Goal: Information Seeking & Learning: Learn about a topic

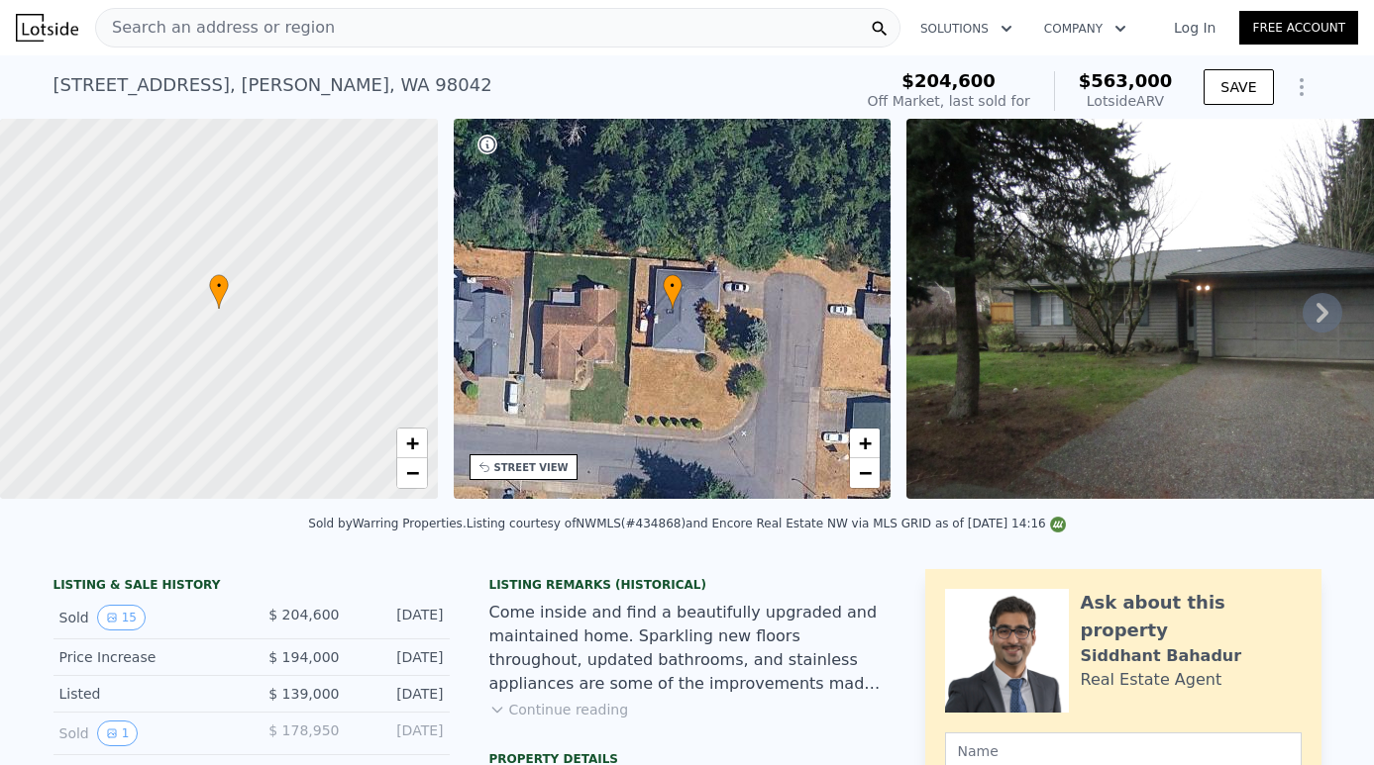
click at [380, 27] on div "Search an address or region" at bounding box center [497, 28] width 805 height 40
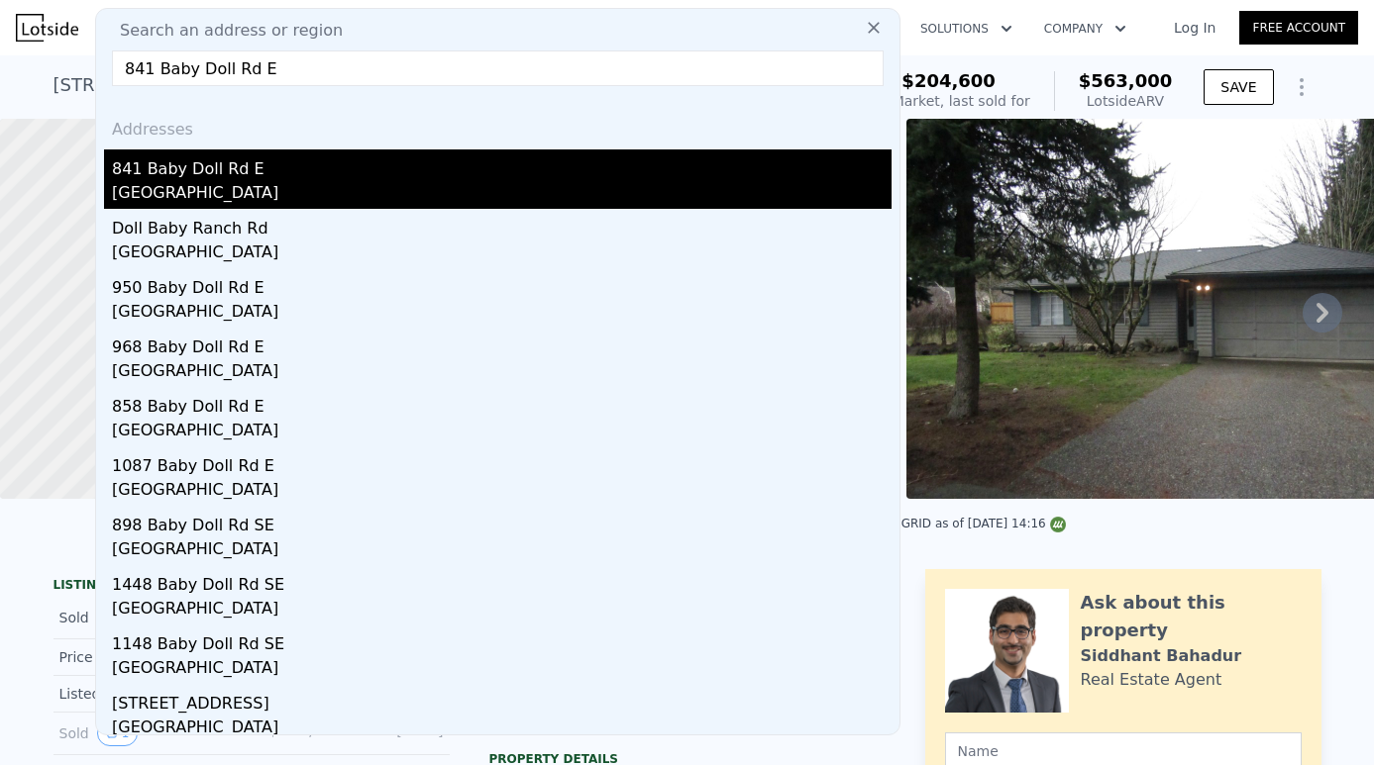
type input "841 Baby Doll Rd E"
click at [270, 196] on div "[GEOGRAPHIC_DATA]" at bounding box center [501, 195] width 779 height 28
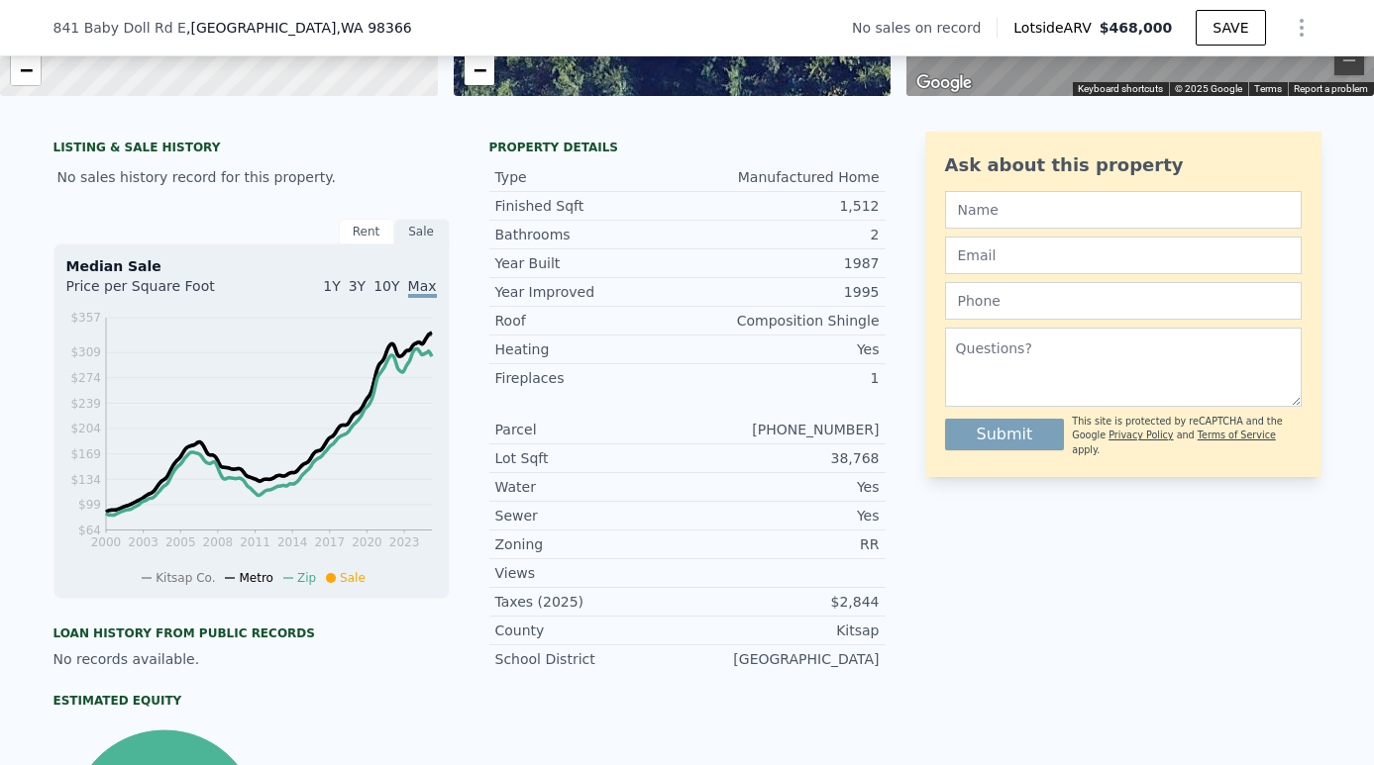
scroll to position [116, 0]
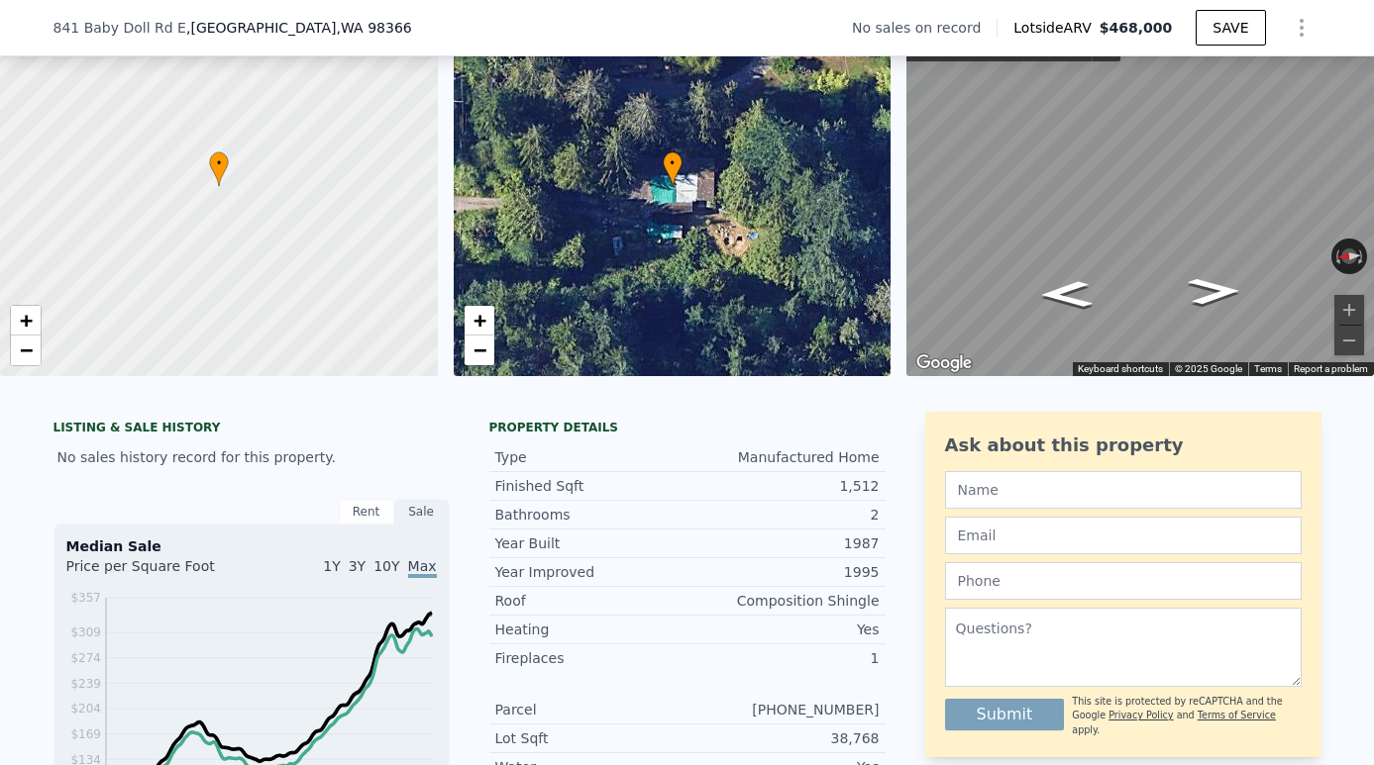
click at [164, 2] on div "[STREET_ADDRESS] No sales on record Lotside ARV $468,000 SAVE" at bounding box center [687, 27] width 1268 height 55
click at [183, 2] on div "[STREET_ADDRESS] No sales on record Lotside ARV $468,000 SAVE" at bounding box center [687, 27] width 1268 height 55
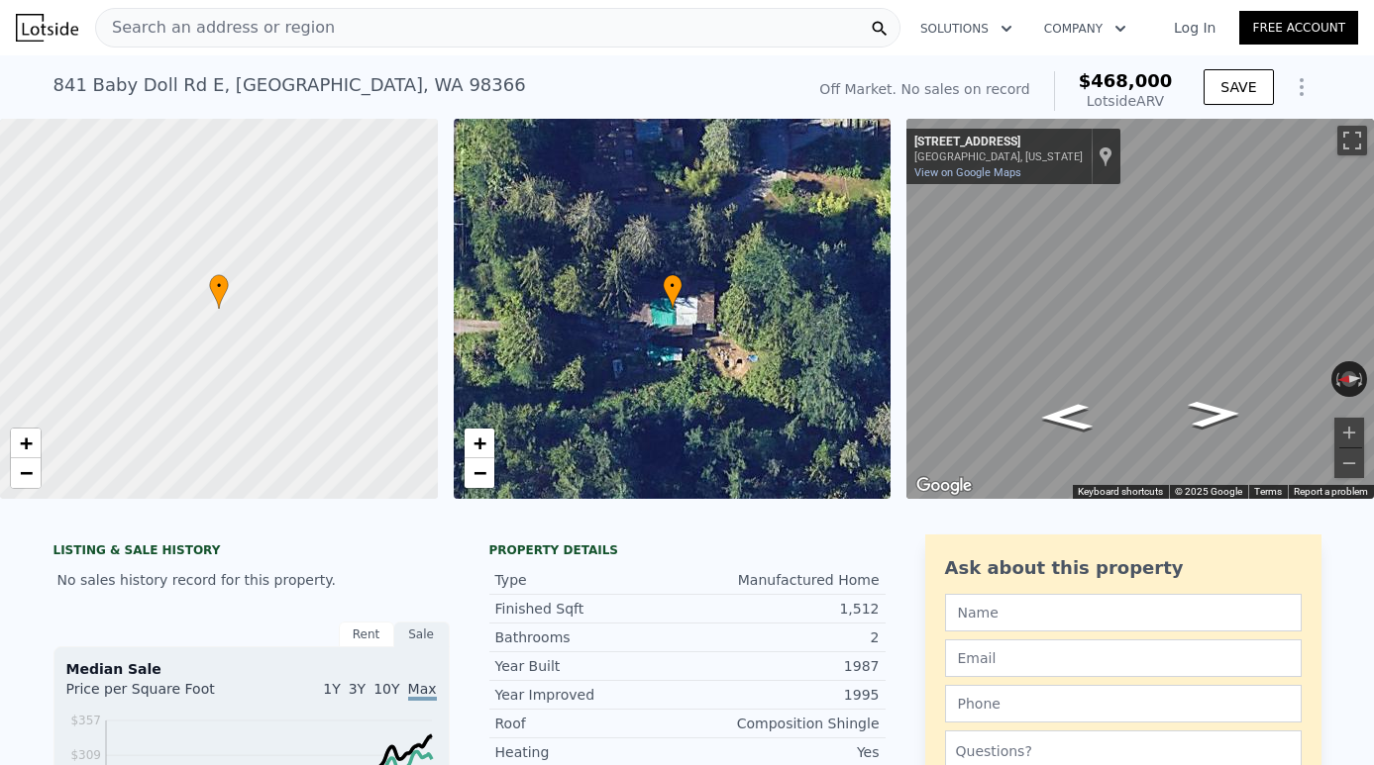
scroll to position [0, 0]
click at [345, 30] on div "Search an address or region" at bounding box center [497, 28] width 805 height 40
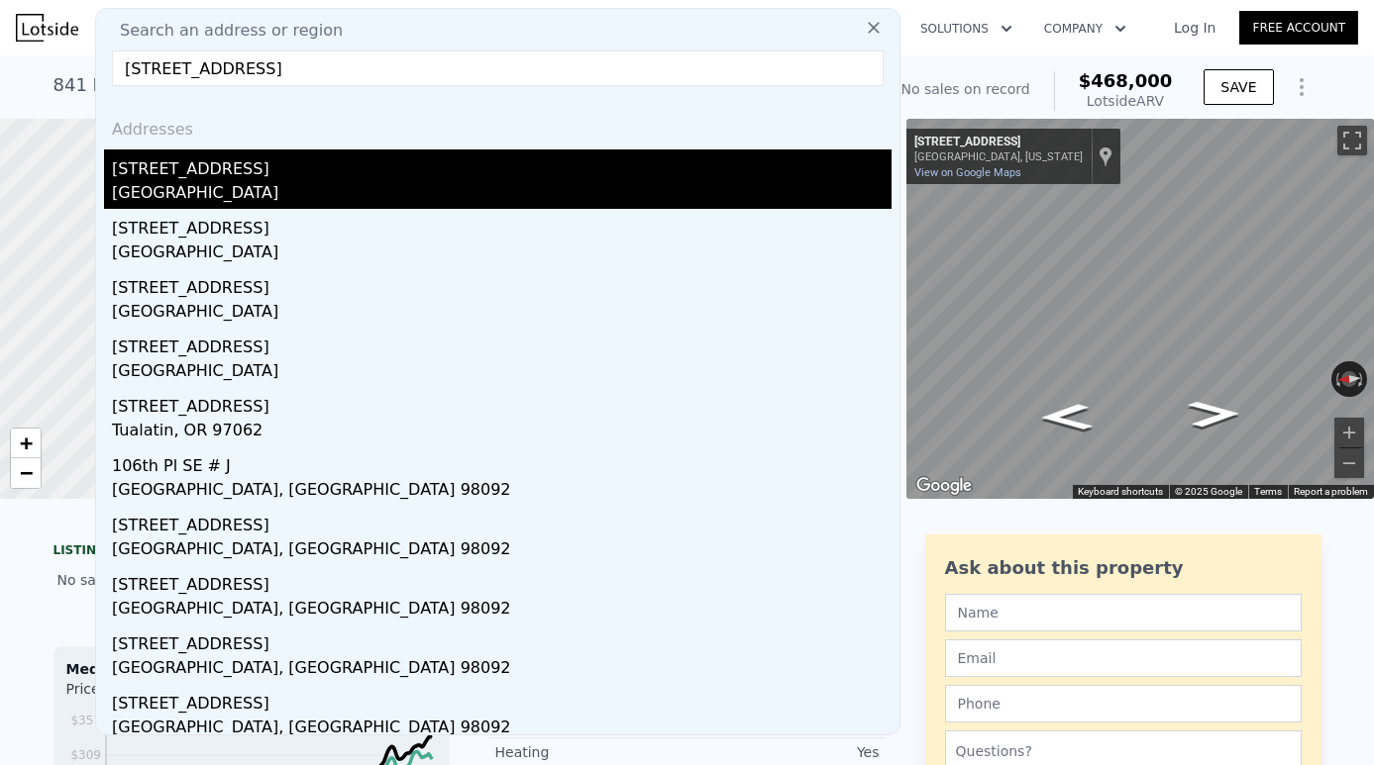
type input "[STREET_ADDRESS]"
click at [270, 189] on div "[GEOGRAPHIC_DATA]" at bounding box center [501, 195] width 779 height 28
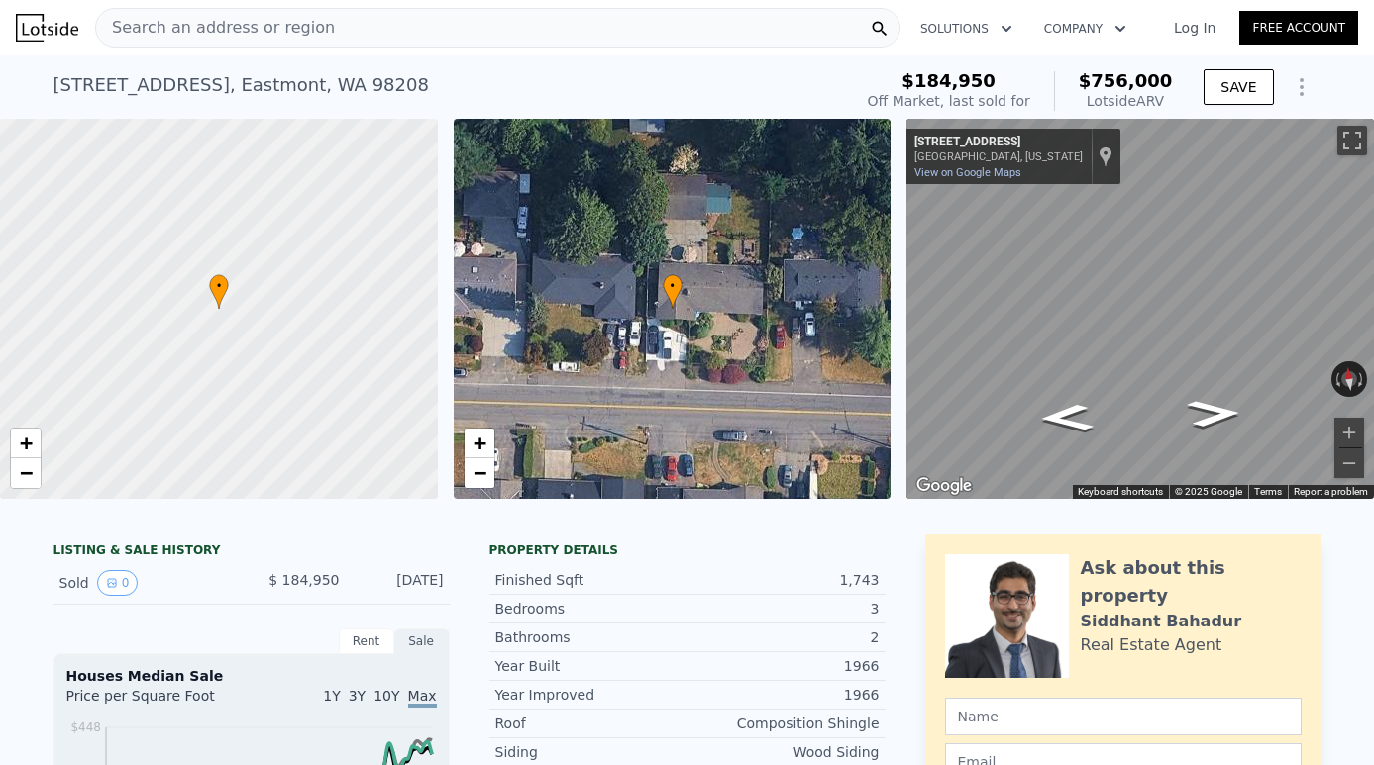
click at [483, 32] on div "Search an address or region" at bounding box center [497, 28] width 805 height 40
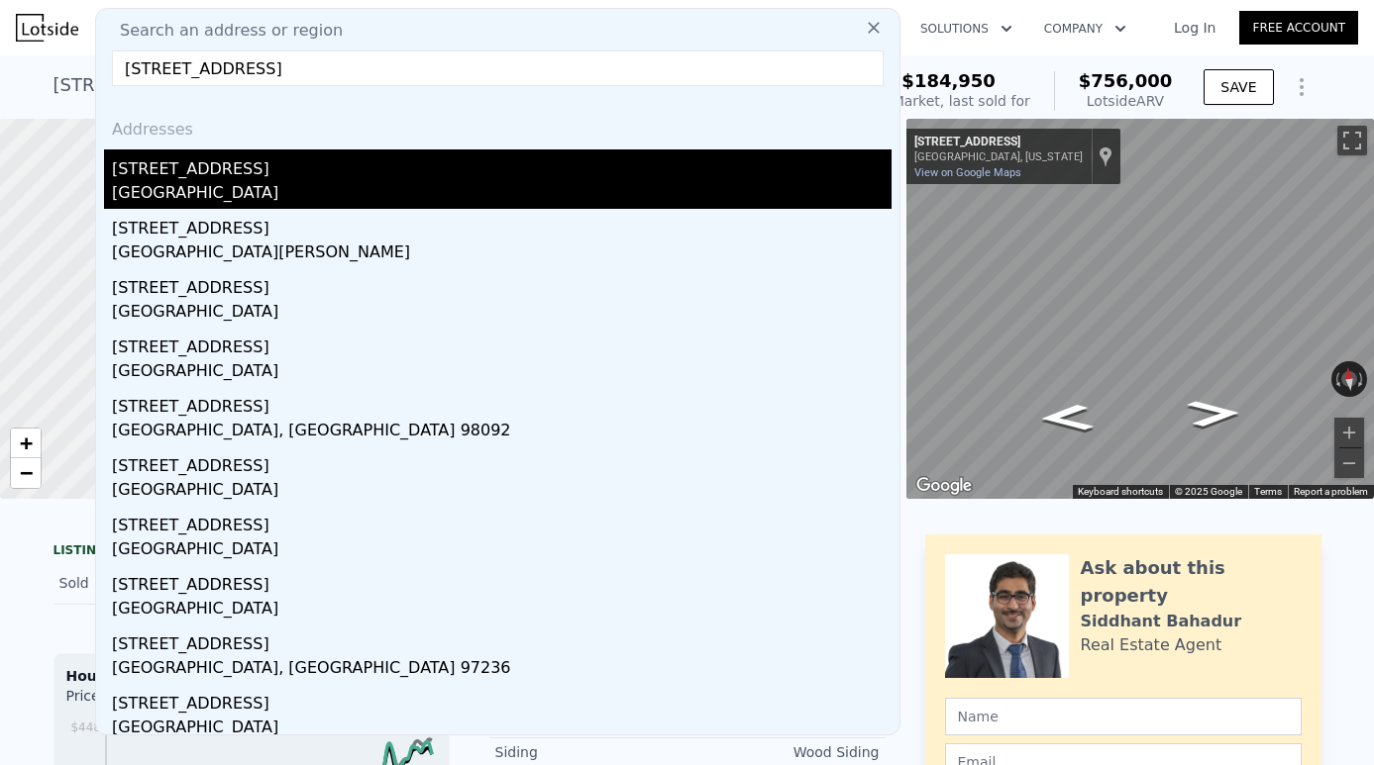
type input "[STREET_ADDRESS]"
click at [271, 190] on div "[GEOGRAPHIC_DATA]" at bounding box center [501, 195] width 779 height 28
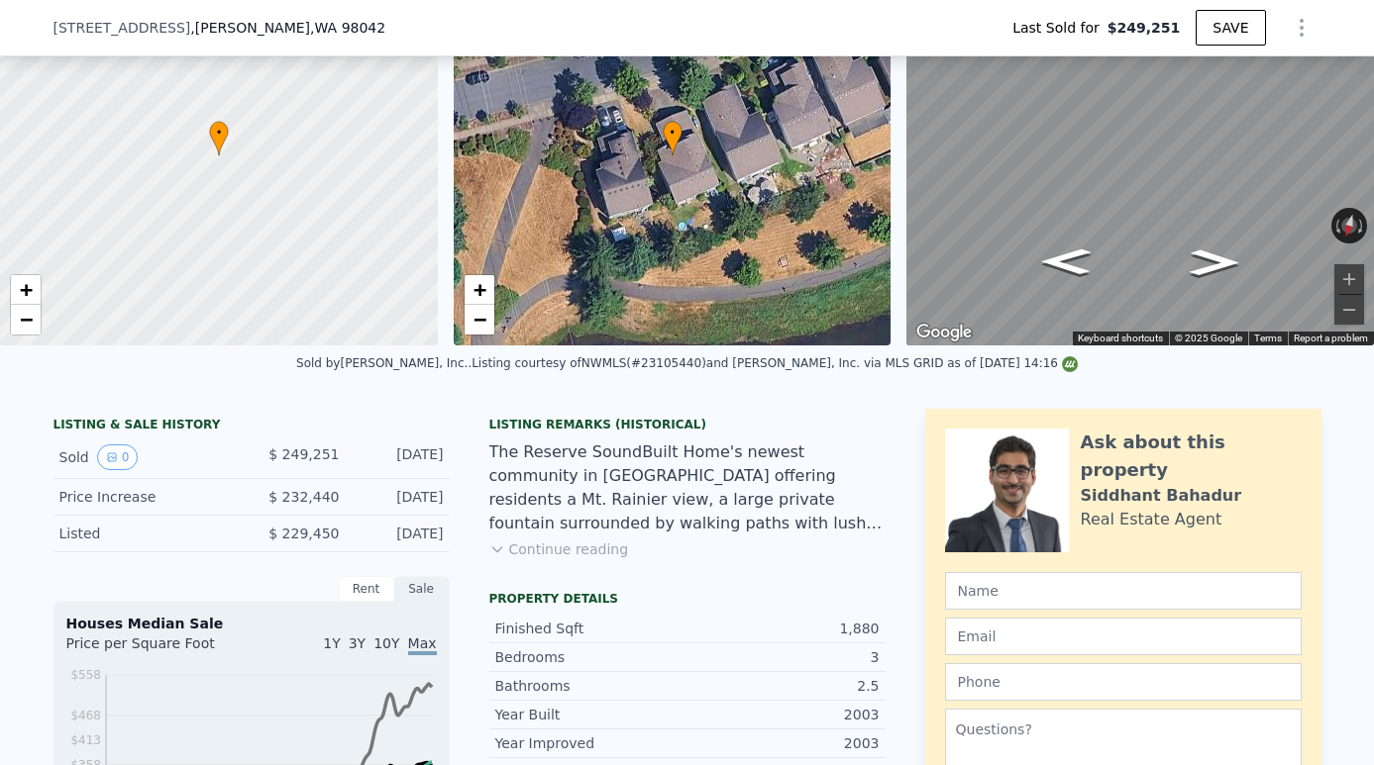
scroll to position [147, 0]
click at [589, 554] on button "Continue reading" at bounding box center [559, 550] width 140 height 20
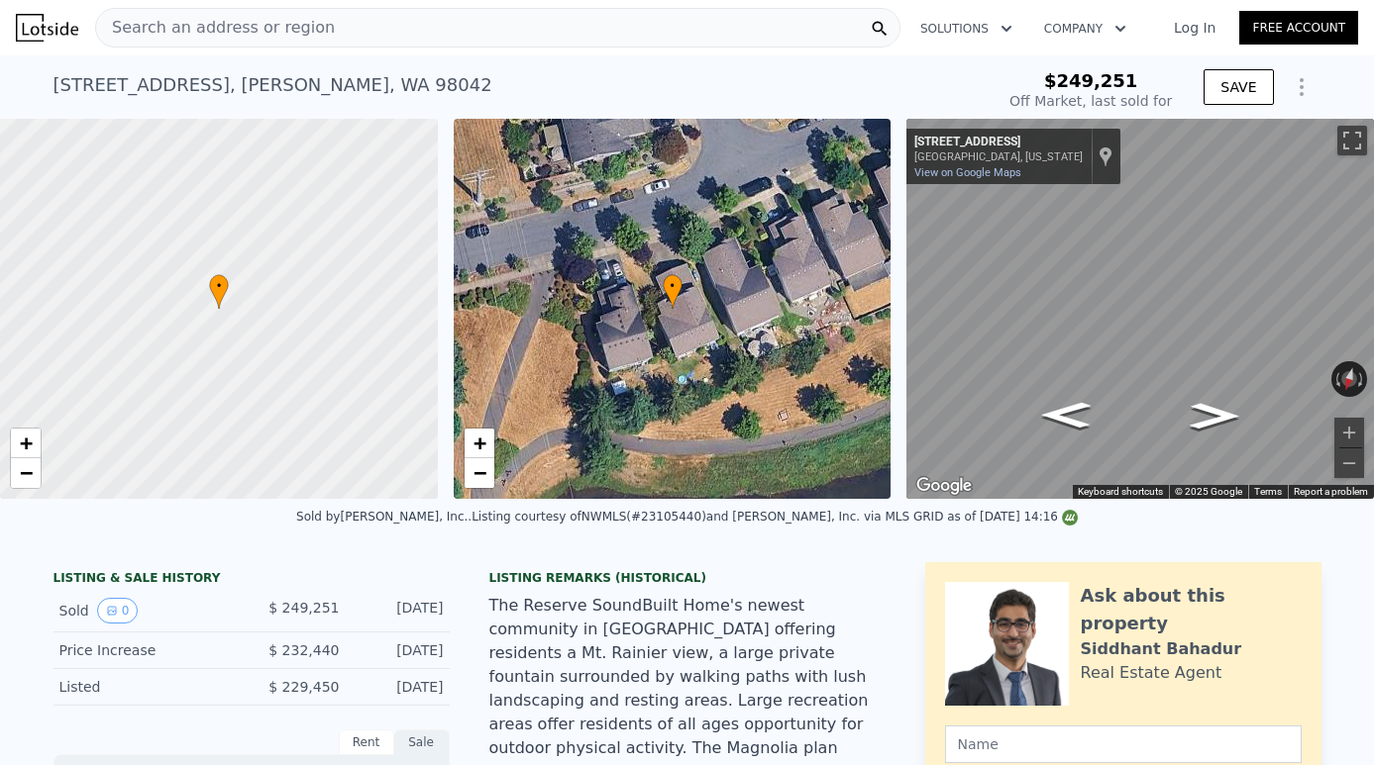
scroll to position [0, 0]
type input "$ 651,000"
type input "$ 338,671"
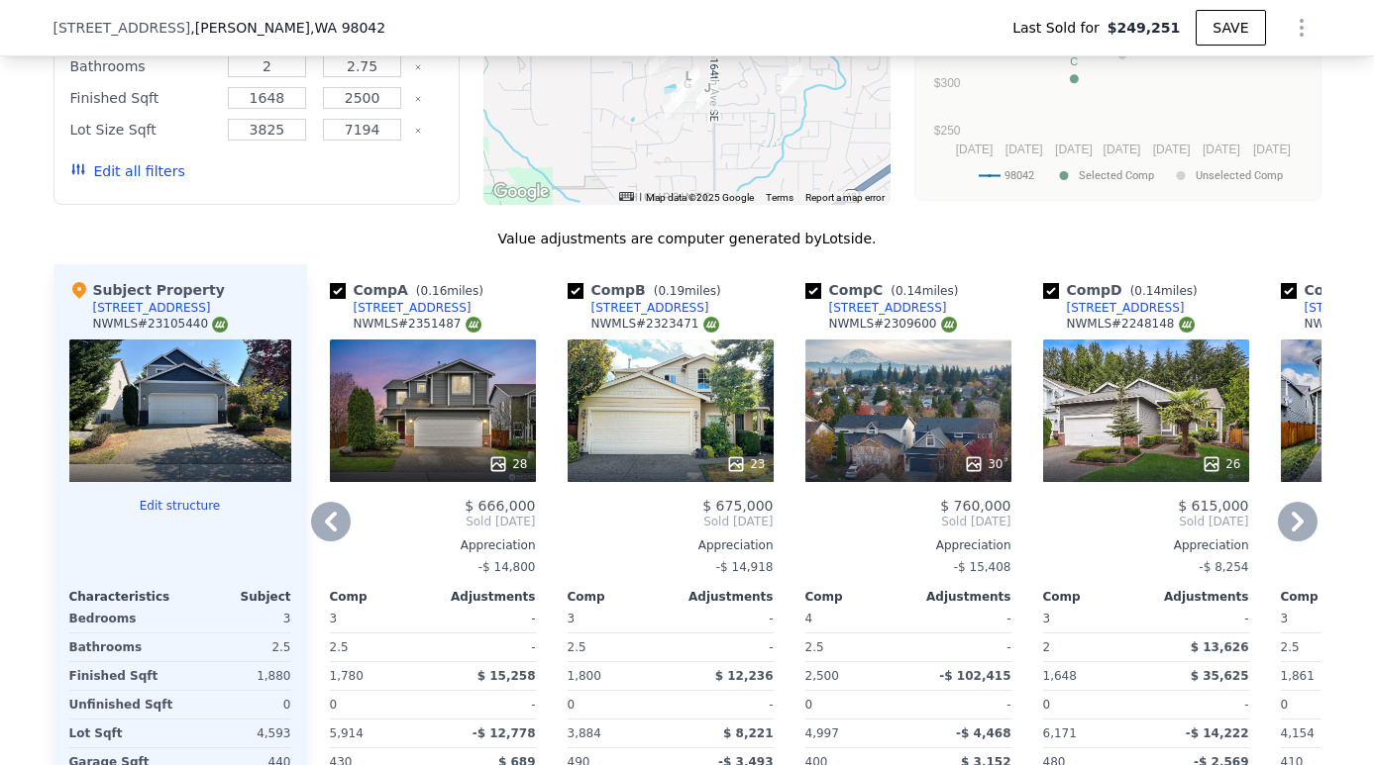
scroll to position [2000, 0]
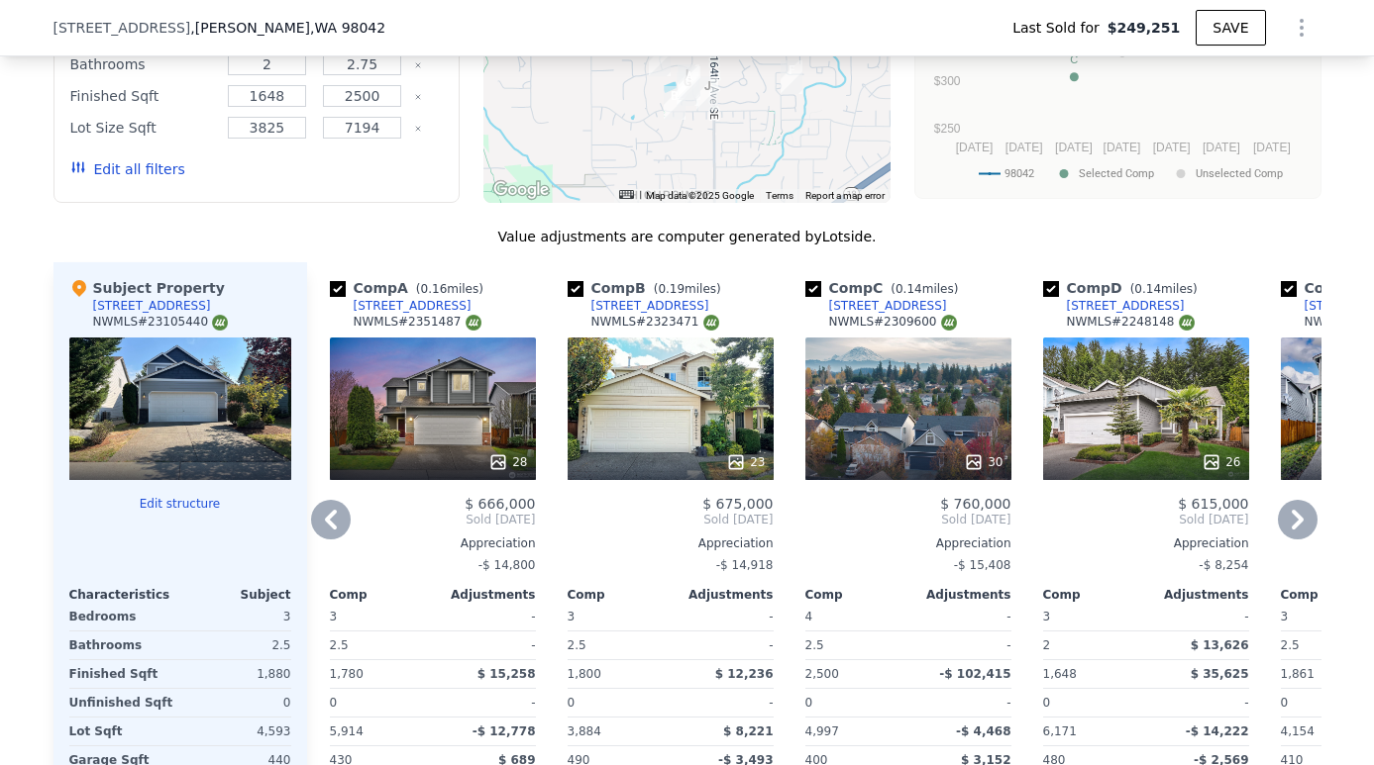
click at [429, 346] on div "28" at bounding box center [433, 409] width 206 height 143
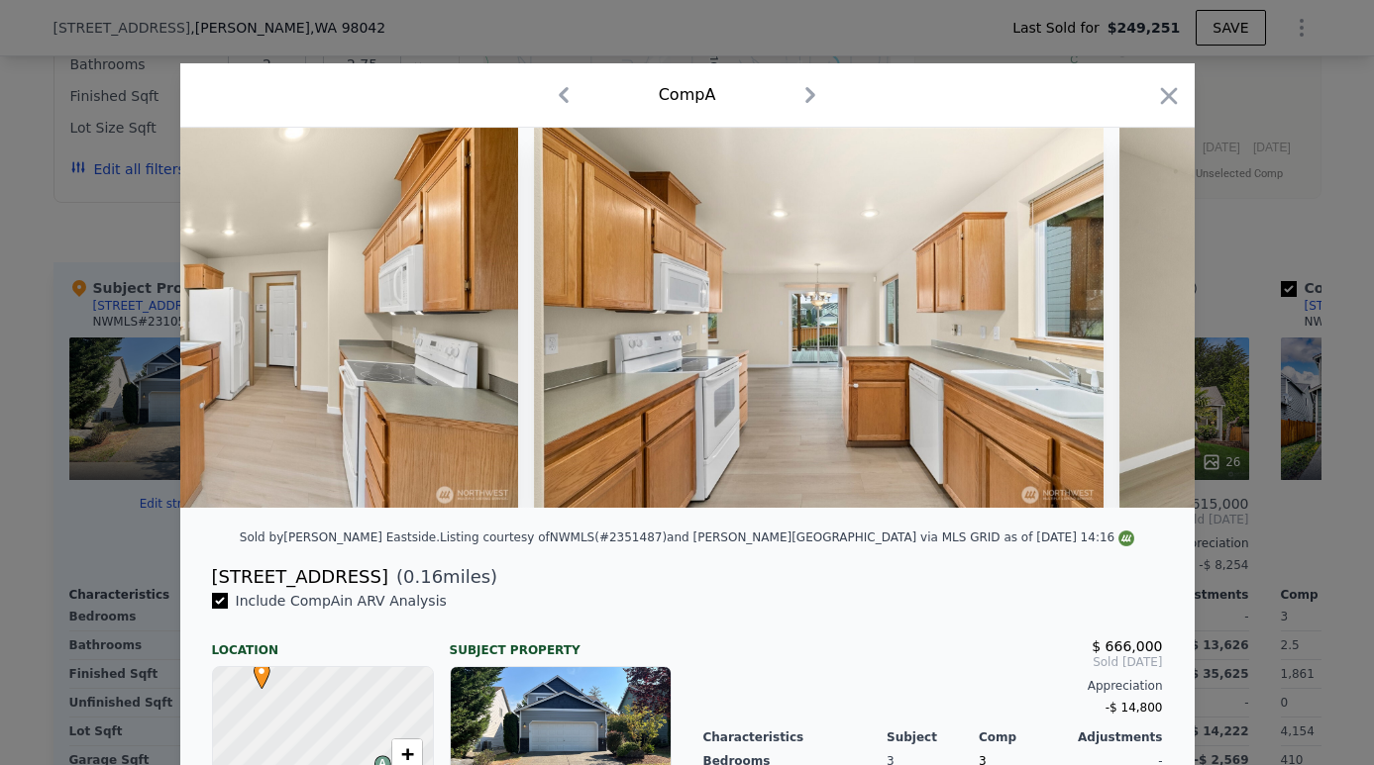
scroll to position [0, 5280]
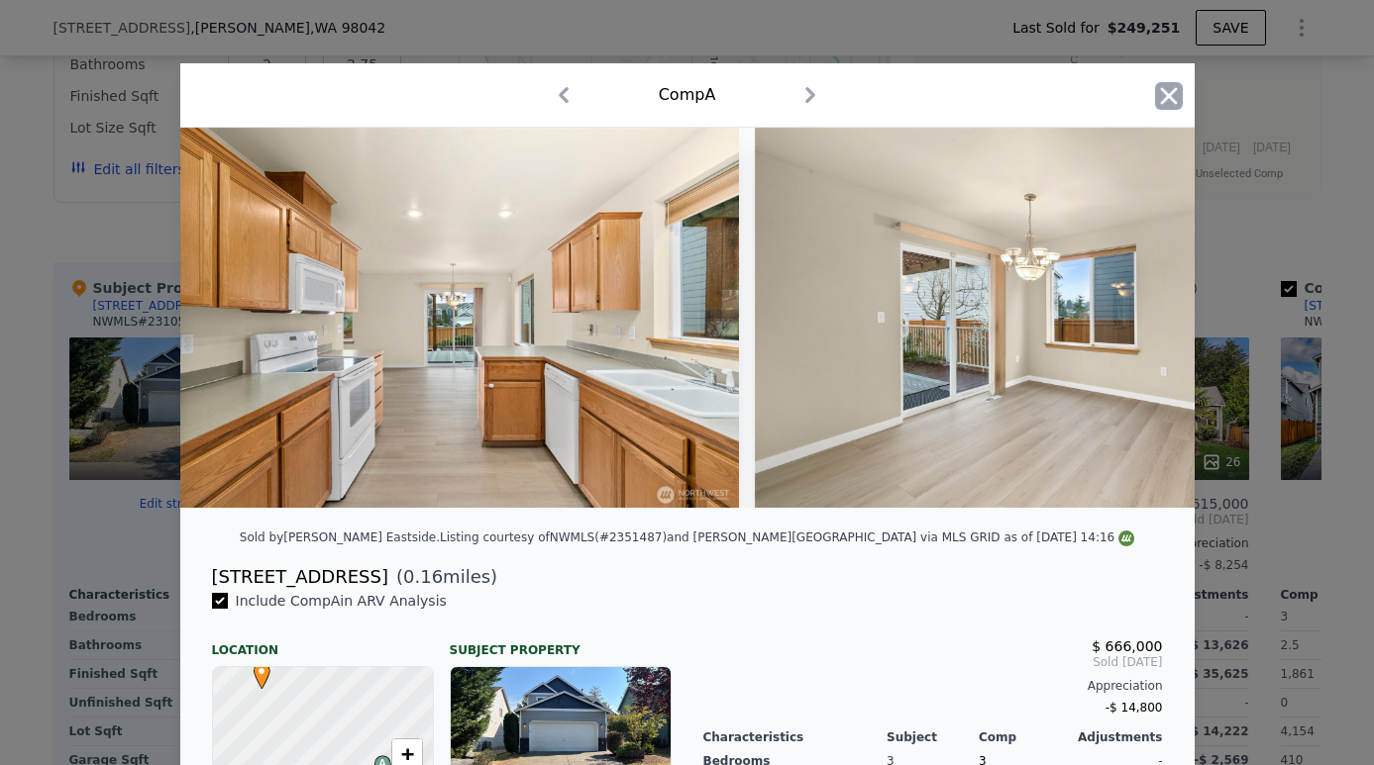
click at [1167, 92] on icon "button" at bounding box center [1169, 96] width 28 height 28
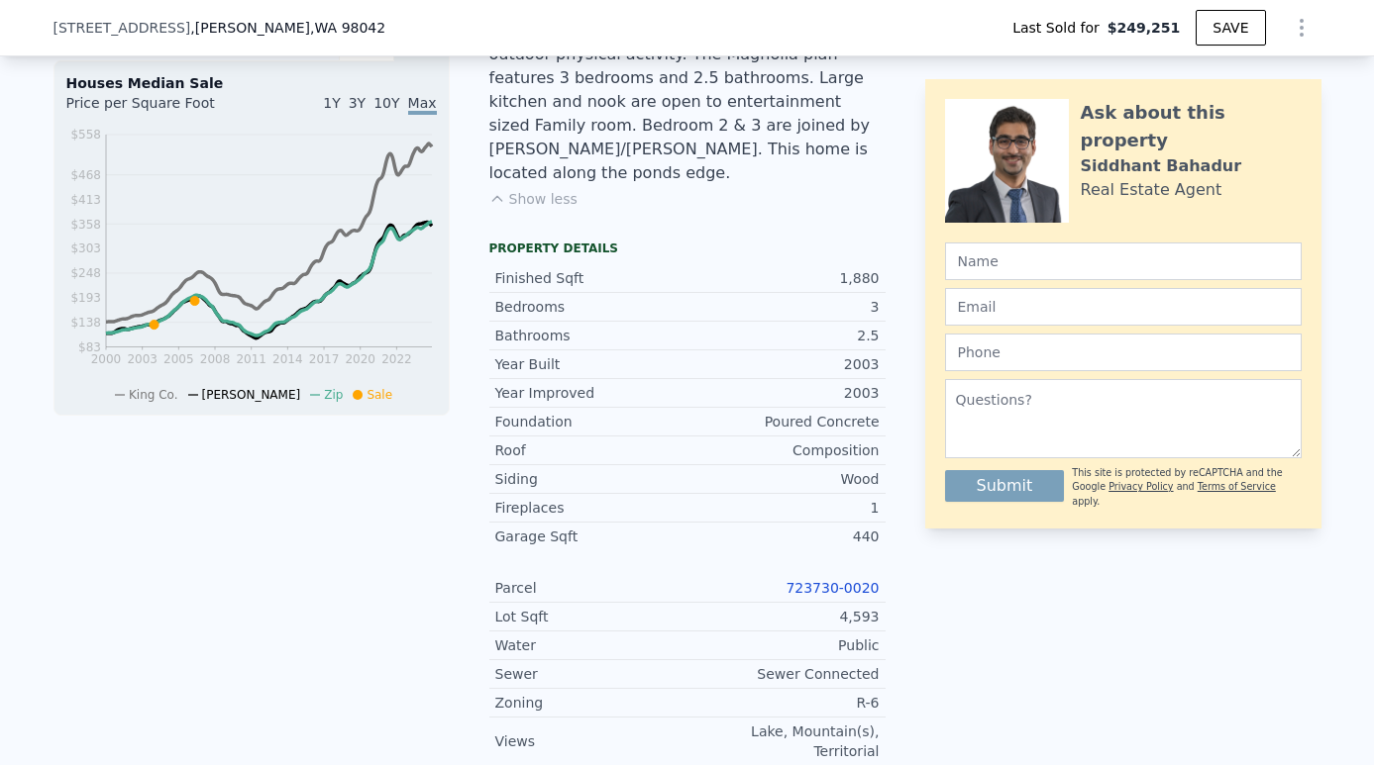
scroll to position [699, 0]
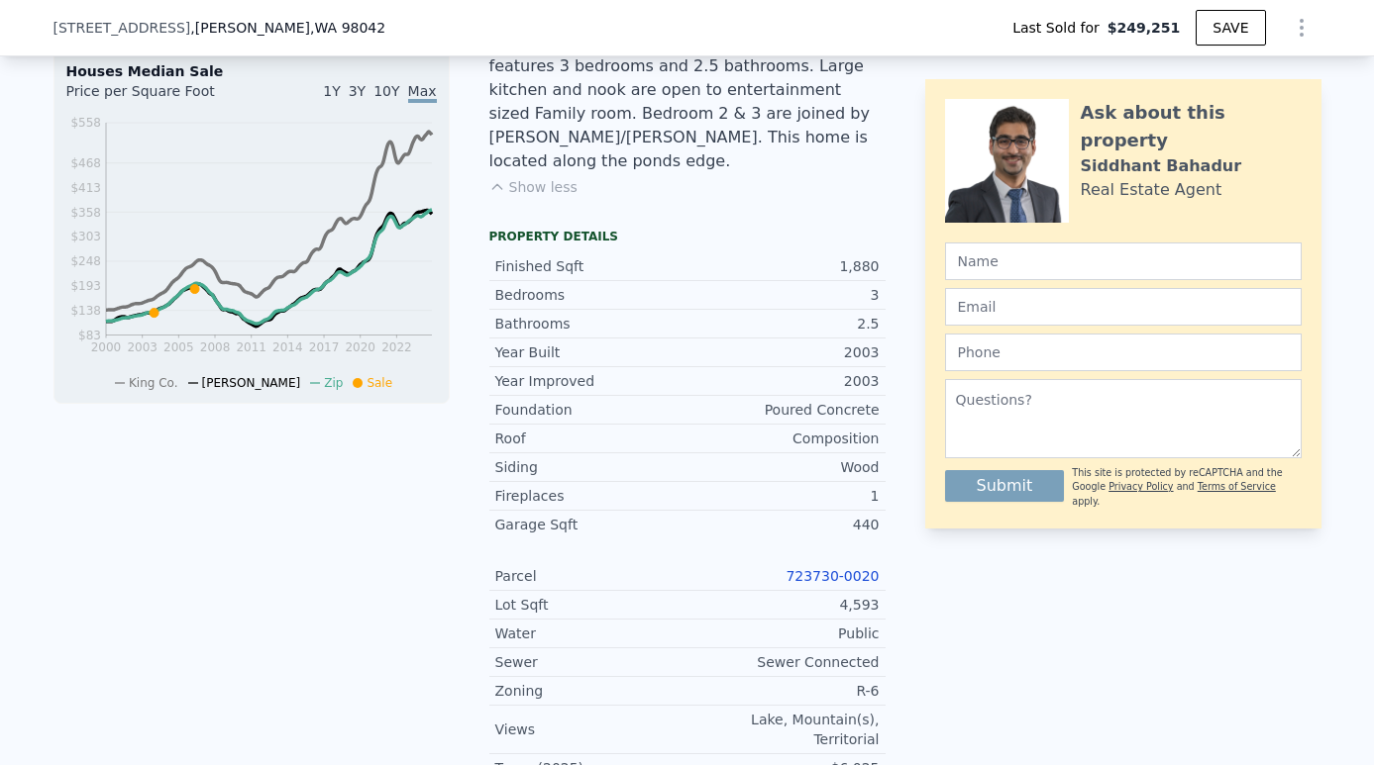
click at [831, 568] on link "723730-0020" at bounding box center [831, 576] width 93 height 16
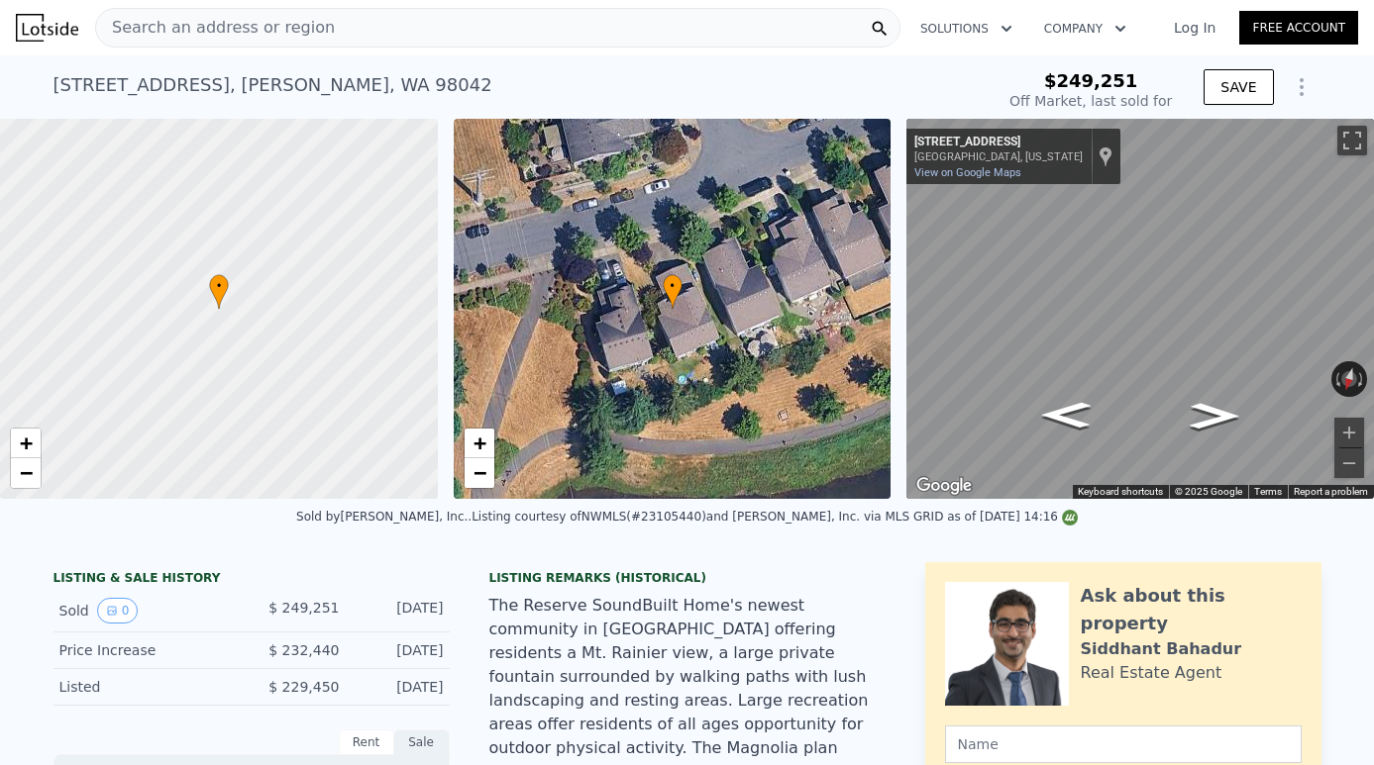
scroll to position [2, 0]
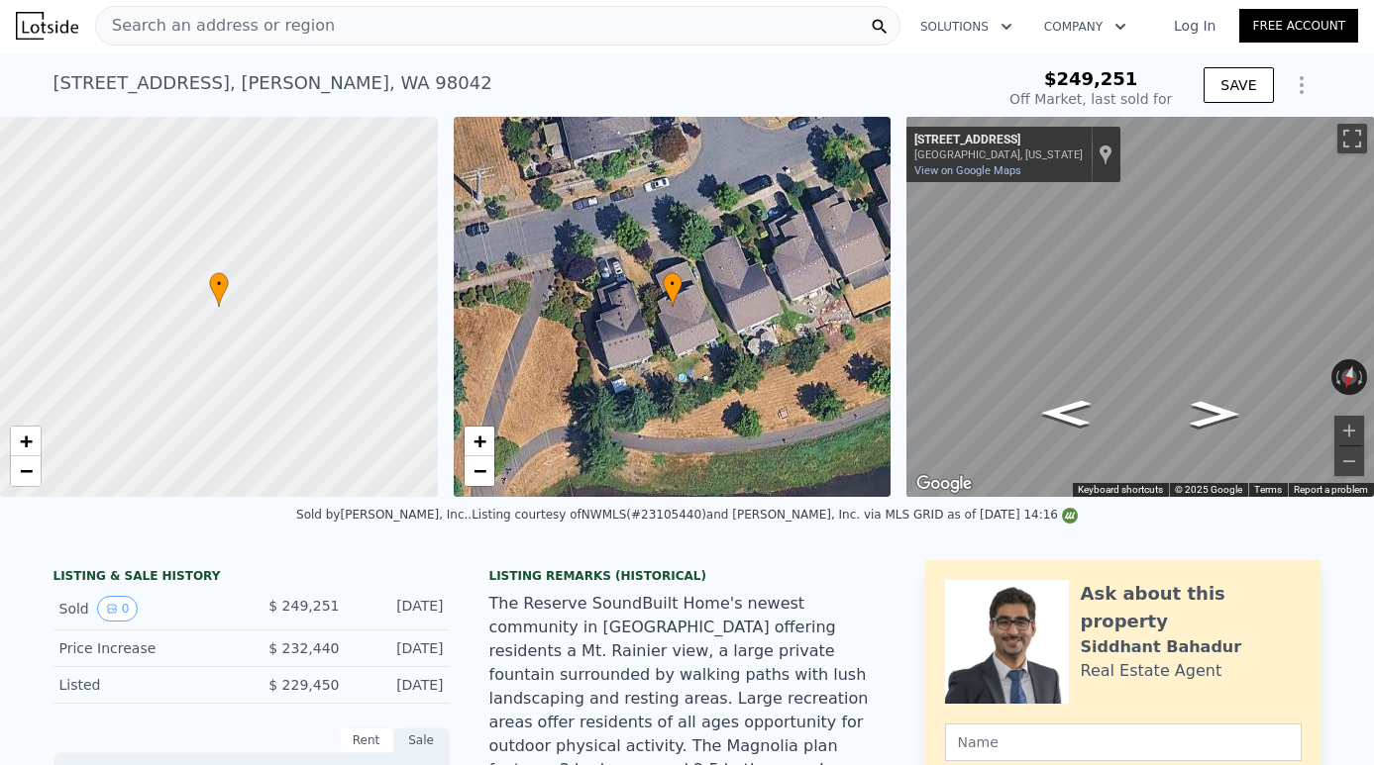
click at [543, 31] on div "Search an address or region" at bounding box center [497, 26] width 805 height 40
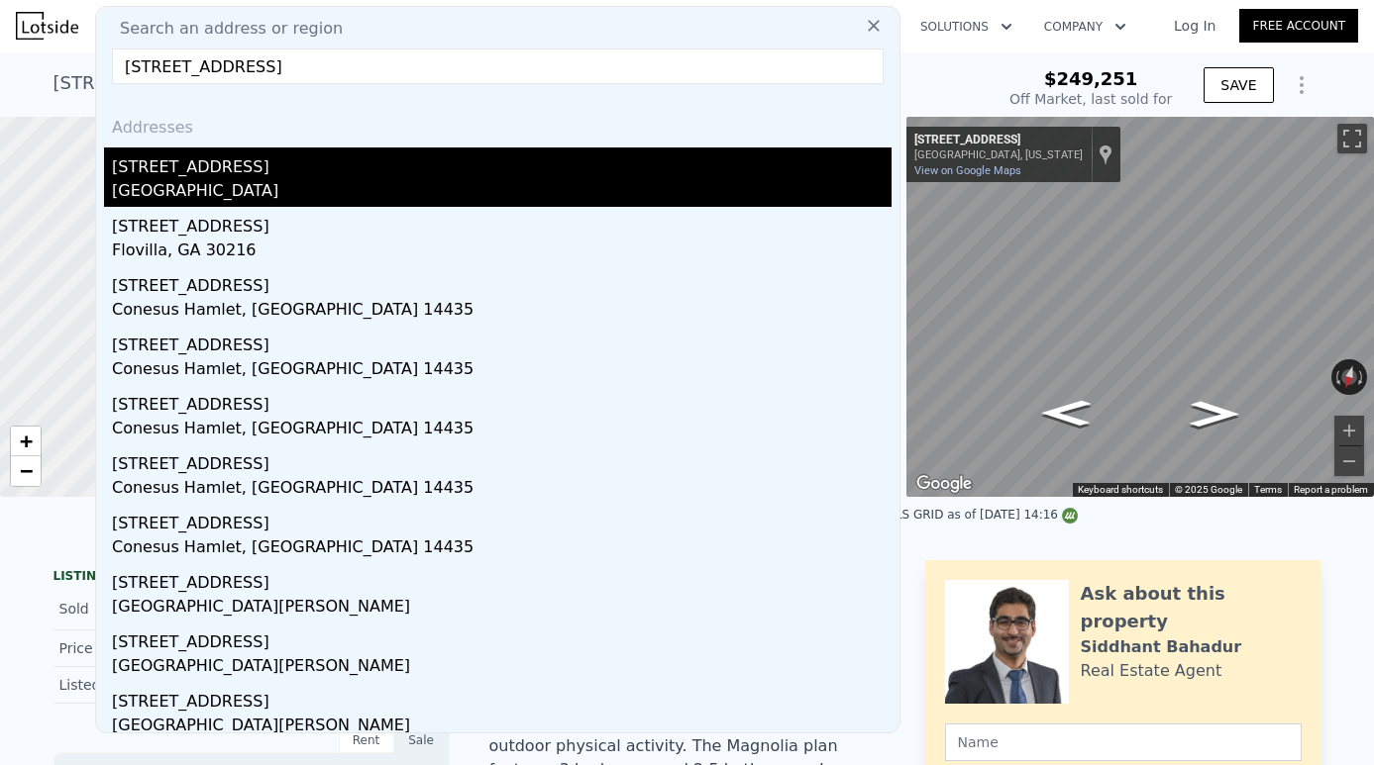
type input "[STREET_ADDRESS]"
click at [292, 179] on div "[GEOGRAPHIC_DATA]" at bounding box center [501, 193] width 779 height 28
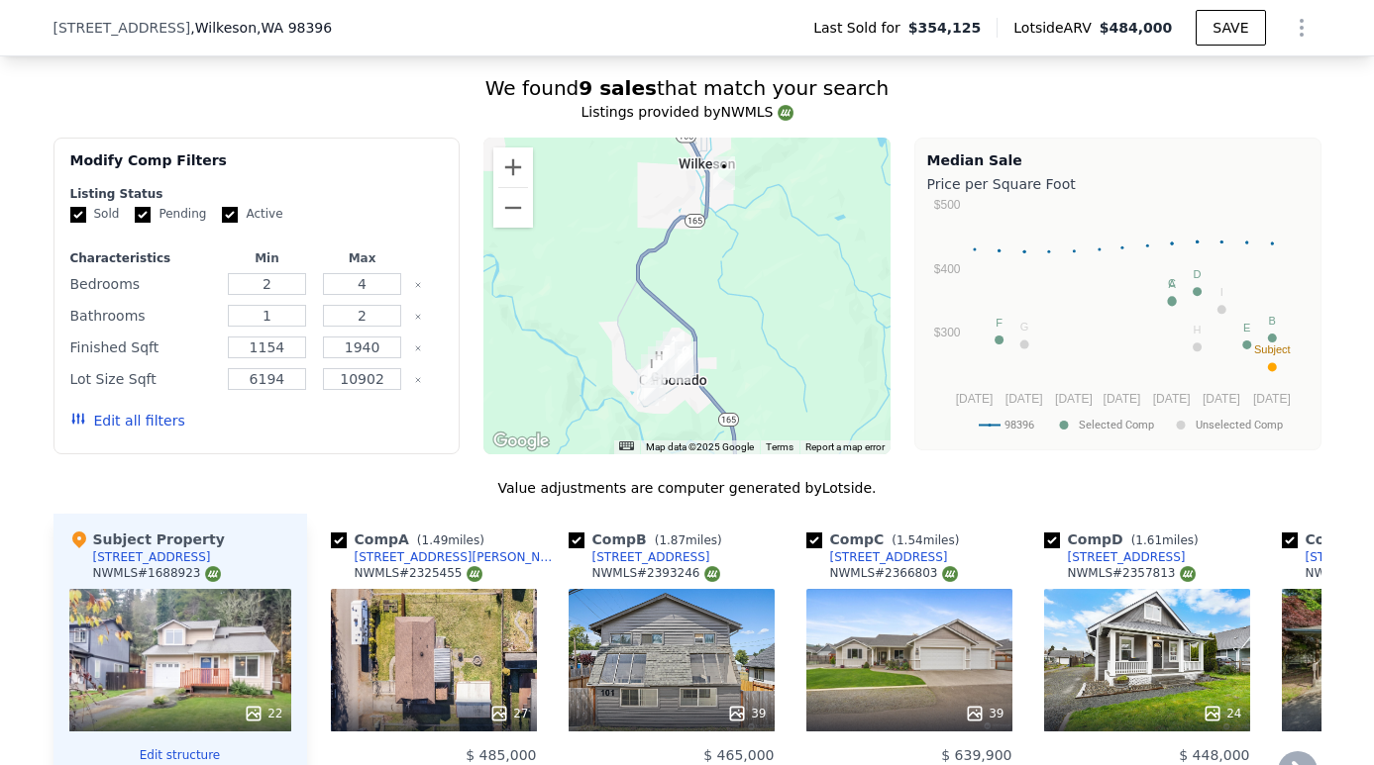
scroll to position [1737, 0]
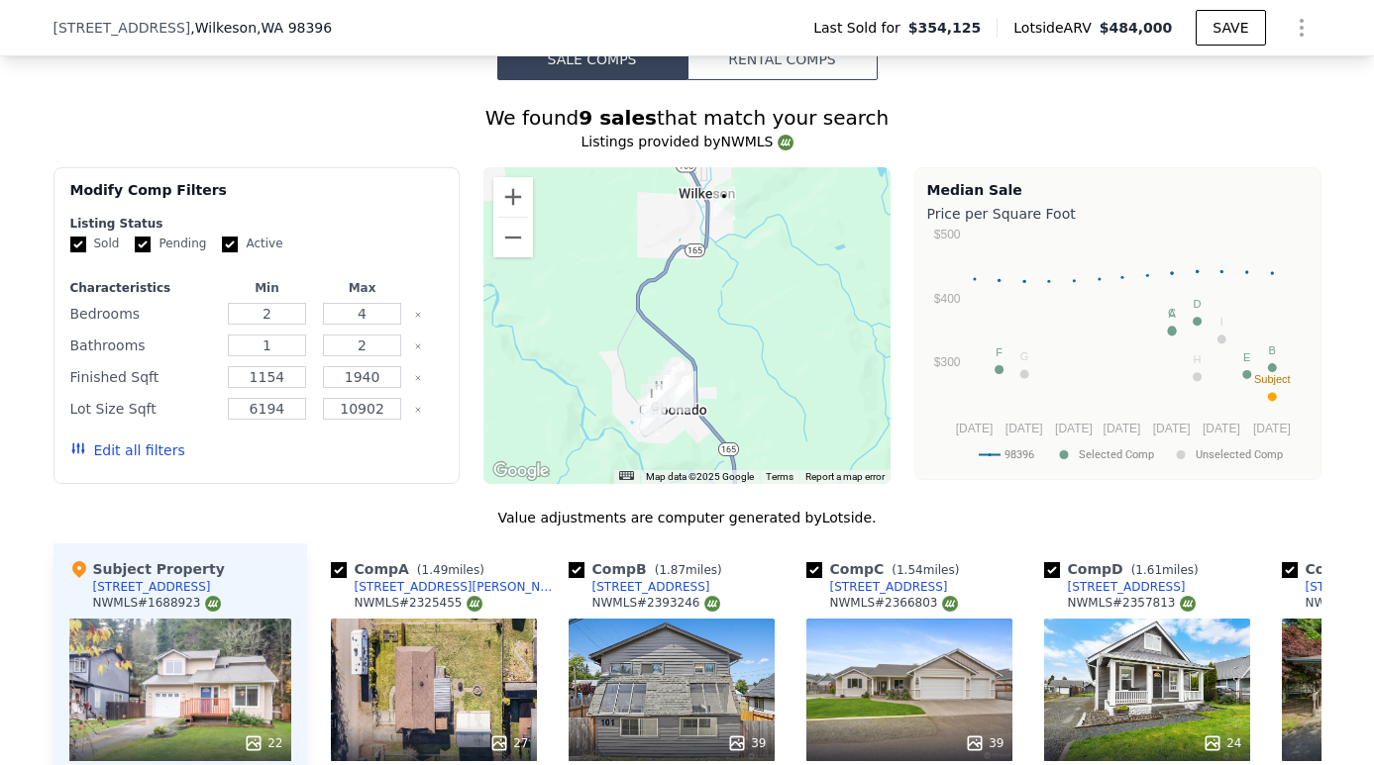
click at [520, 258] on div at bounding box center [686, 325] width 407 height 317
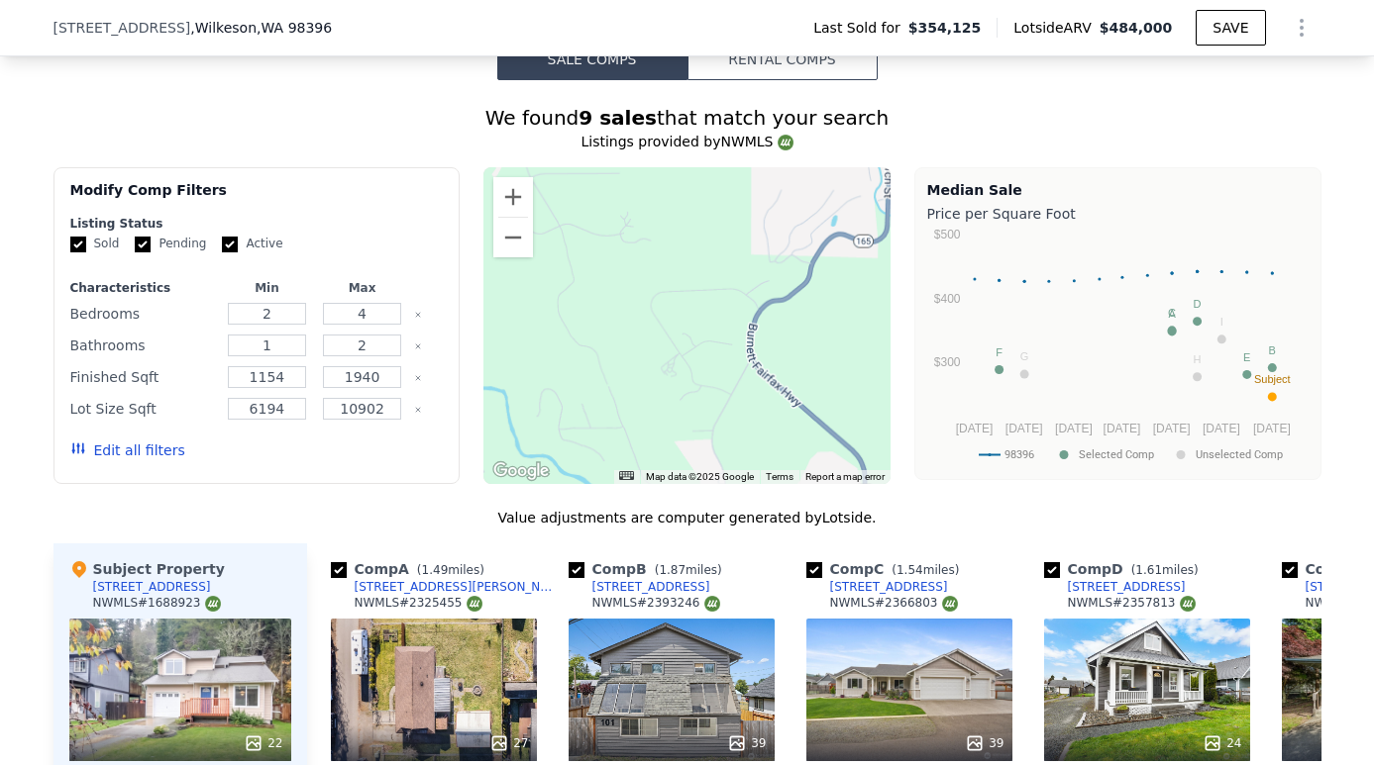
click at [520, 255] on div at bounding box center [686, 325] width 407 height 317
click at [516, 249] on button "Zoom out" at bounding box center [513, 238] width 40 height 40
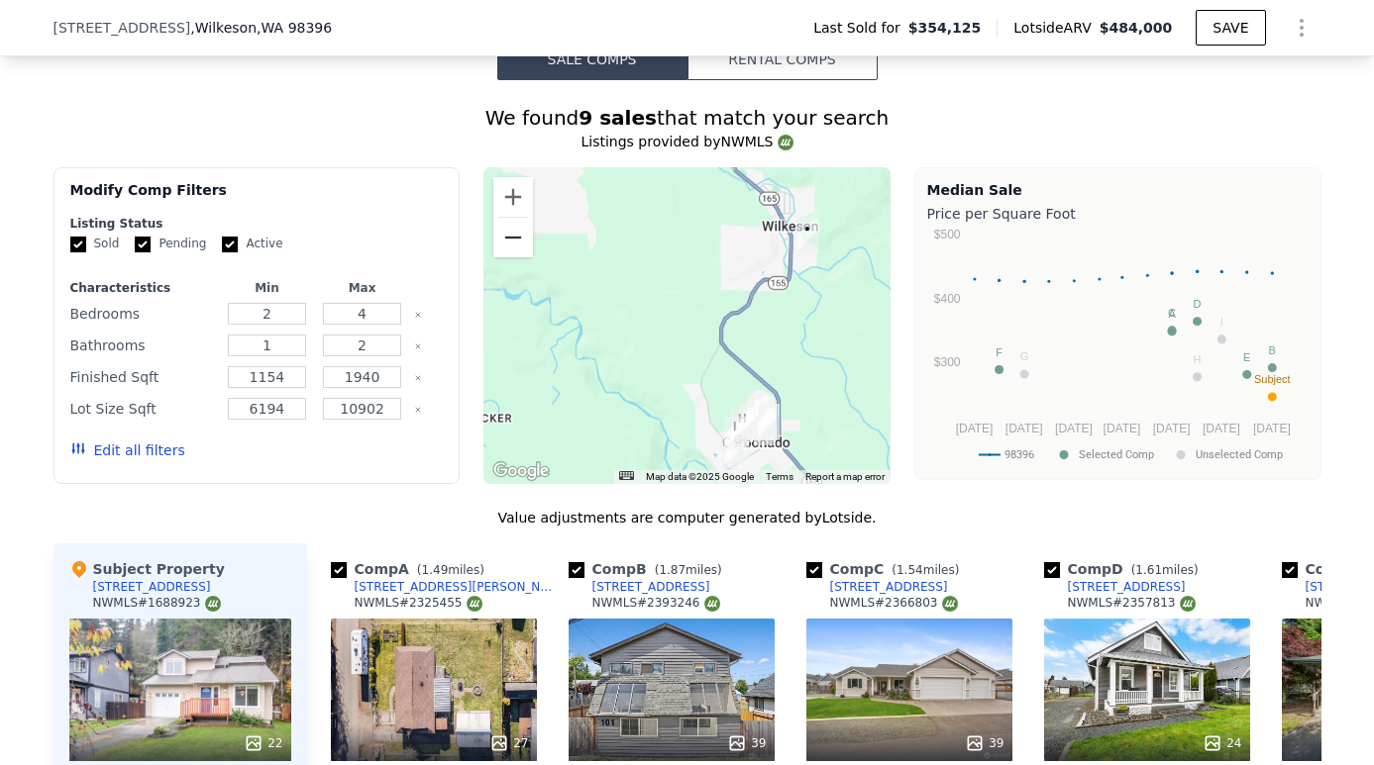
click at [516, 249] on button "Zoom out" at bounding box center [513, 238] width 40 height 40
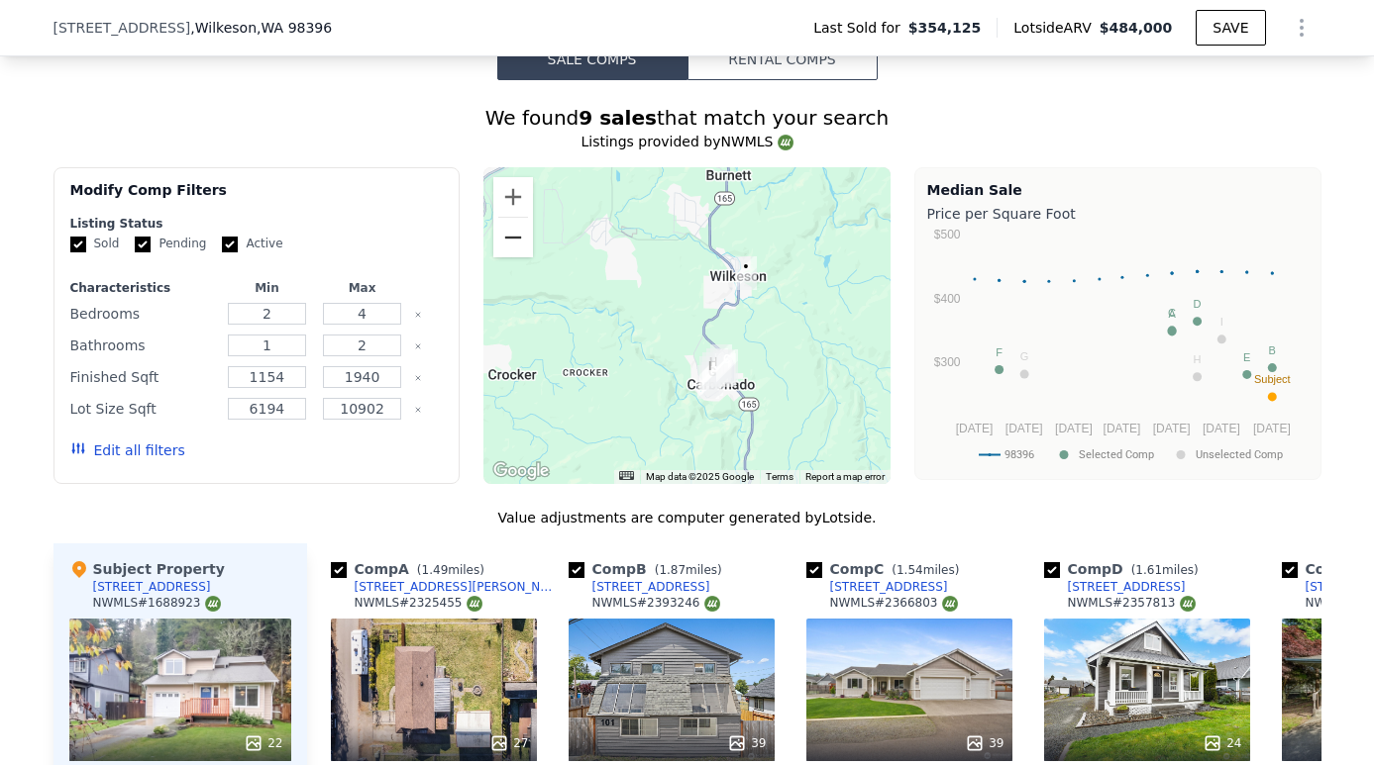
click at [516, 249] on button "Zoom out" at bounding box center [513, 238] width 40 height 40
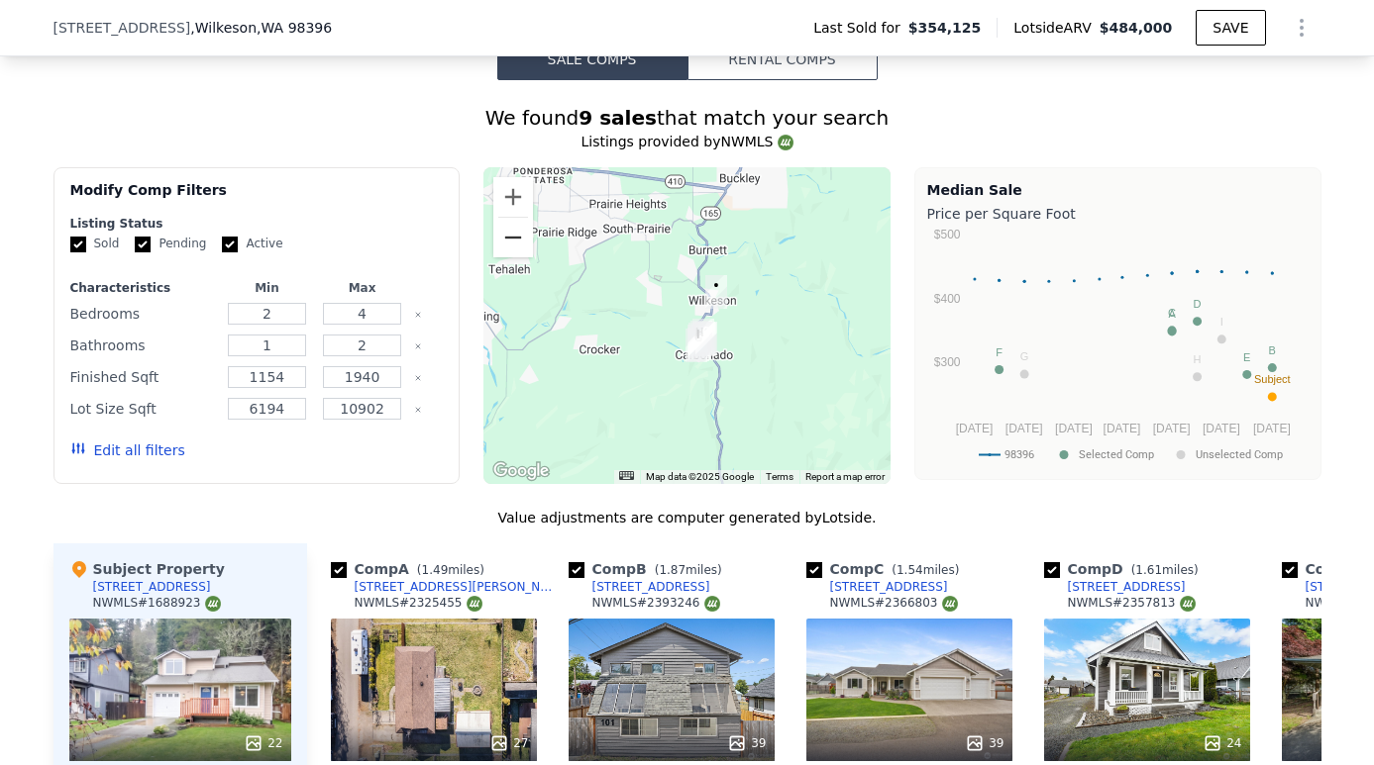
click at [516, 249] on button "Zoom out" at bounding box center [513, 238] width 40 height 40
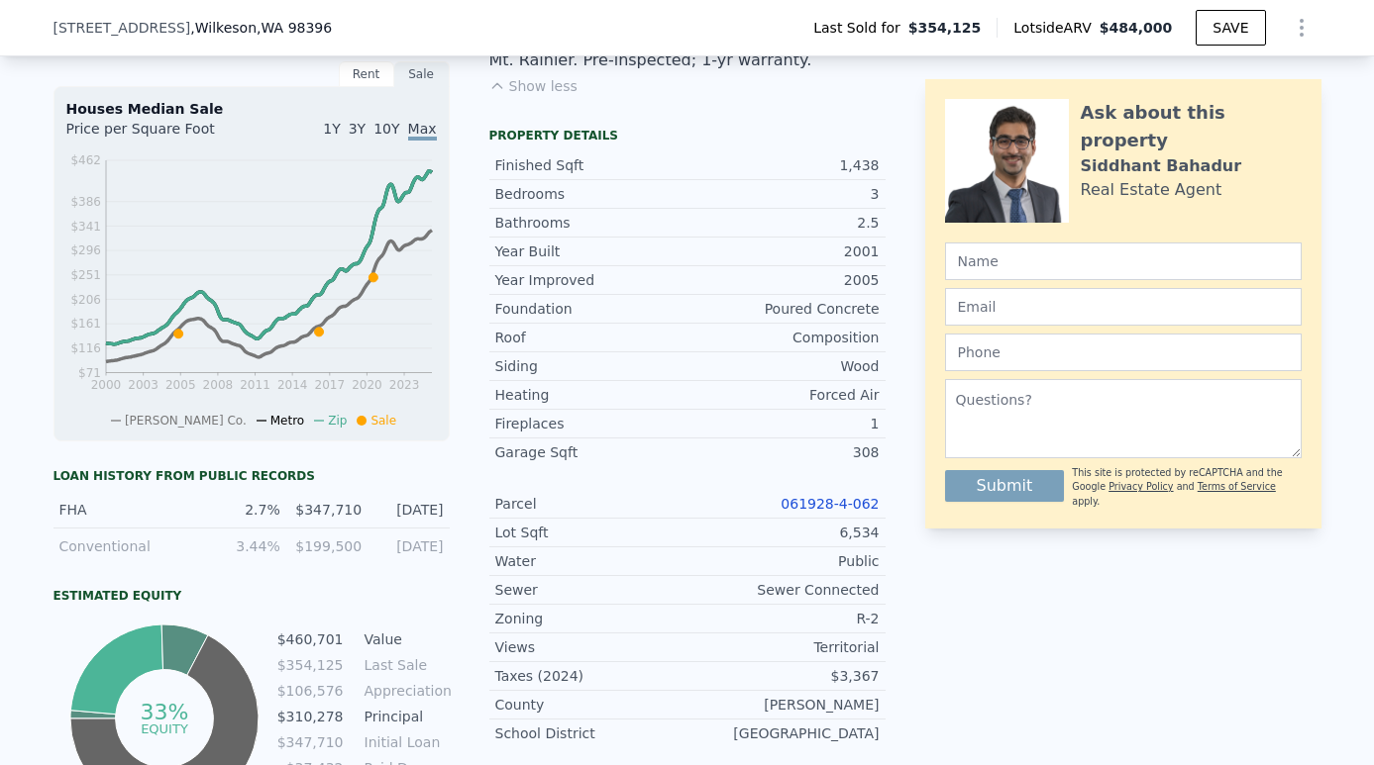
scroll to position [734, 0]
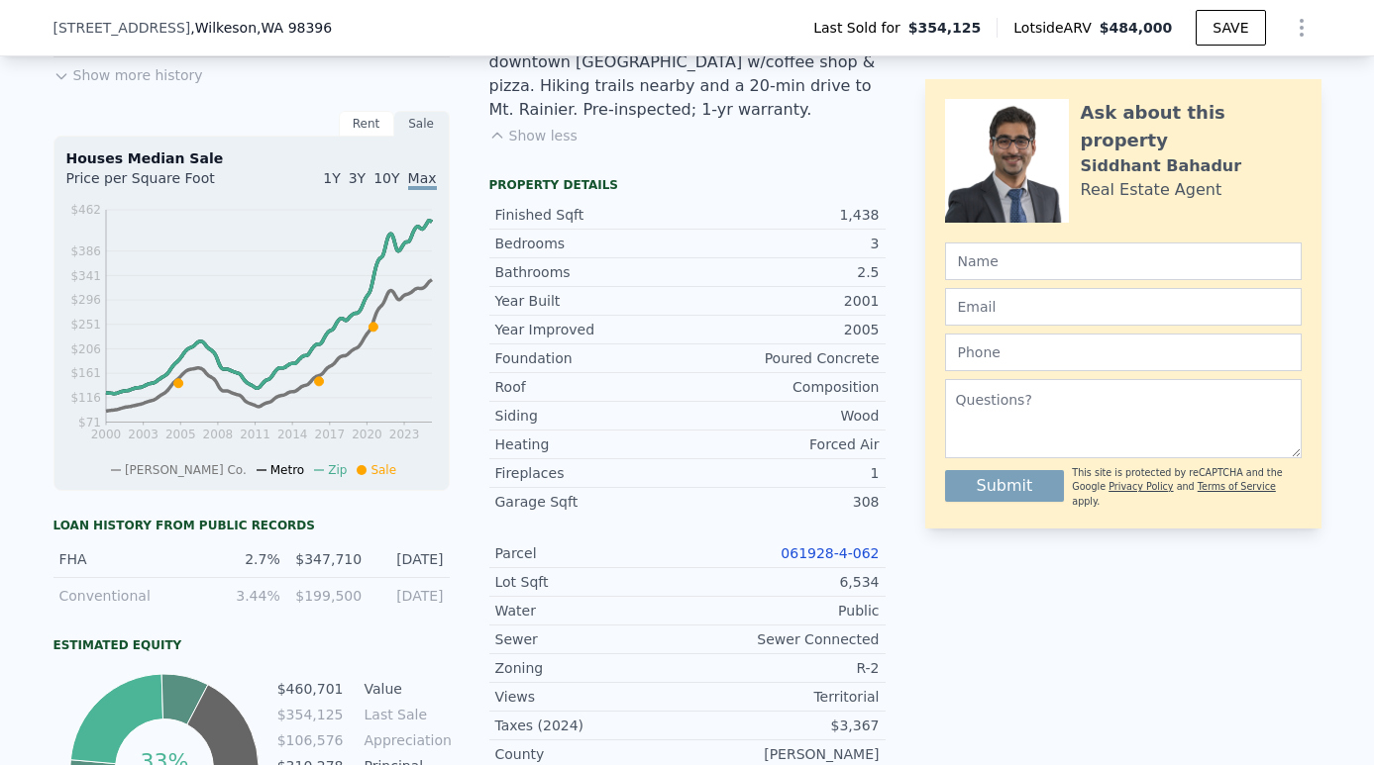
click at [839, 546] on link "061928-4-062" at bounding box center [829, 554] width 98 height 16
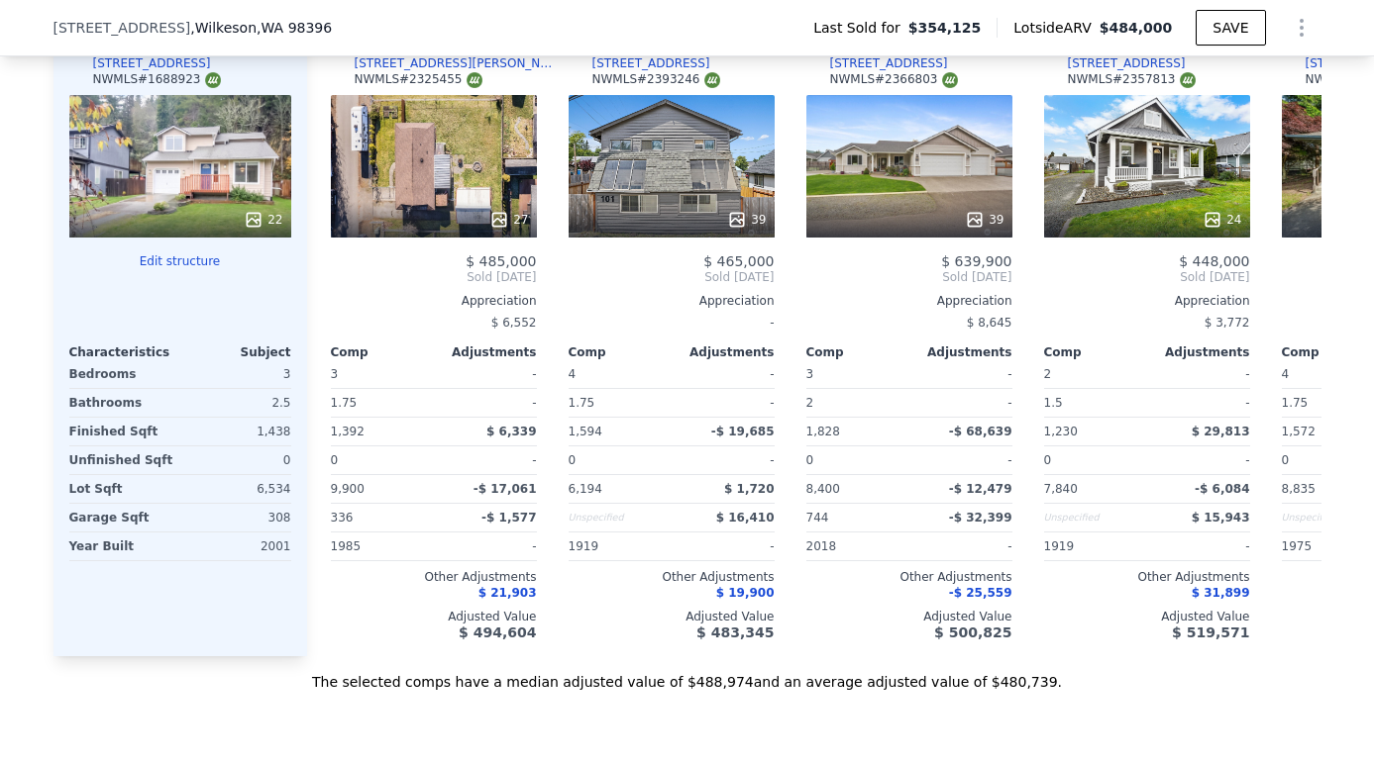
scroll to position [2139, 0]
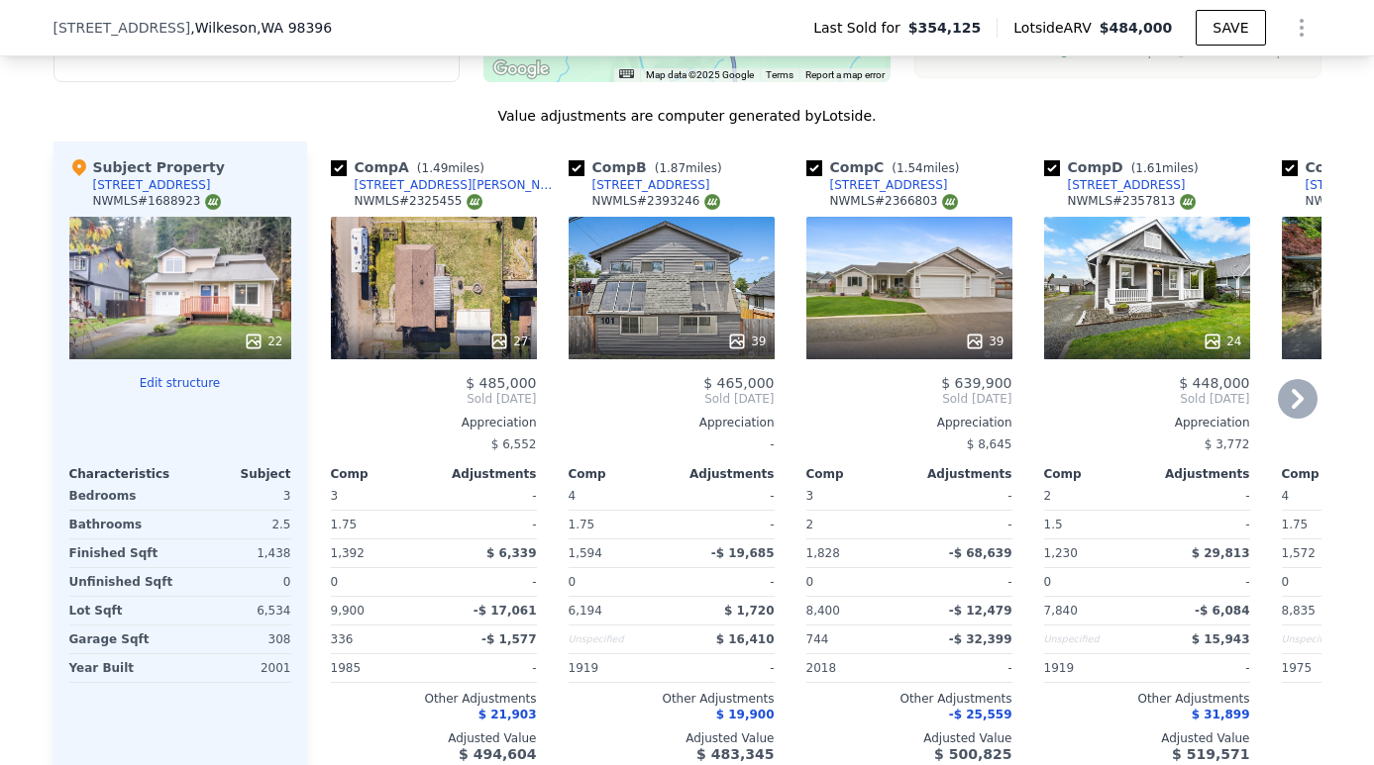
click at [507, 315] on div "27" at bounding box center [434, 288] width 206 height 143
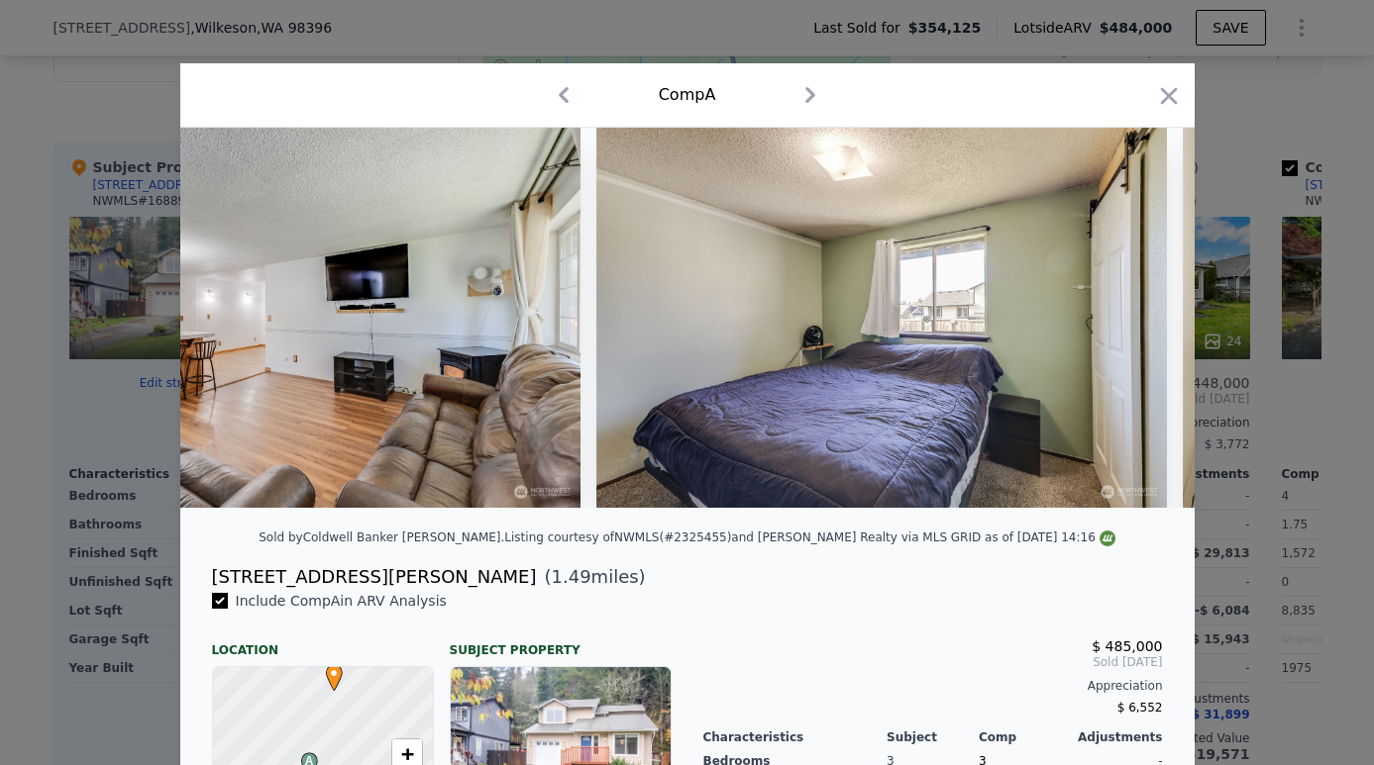
scroll to position [0, 8159]
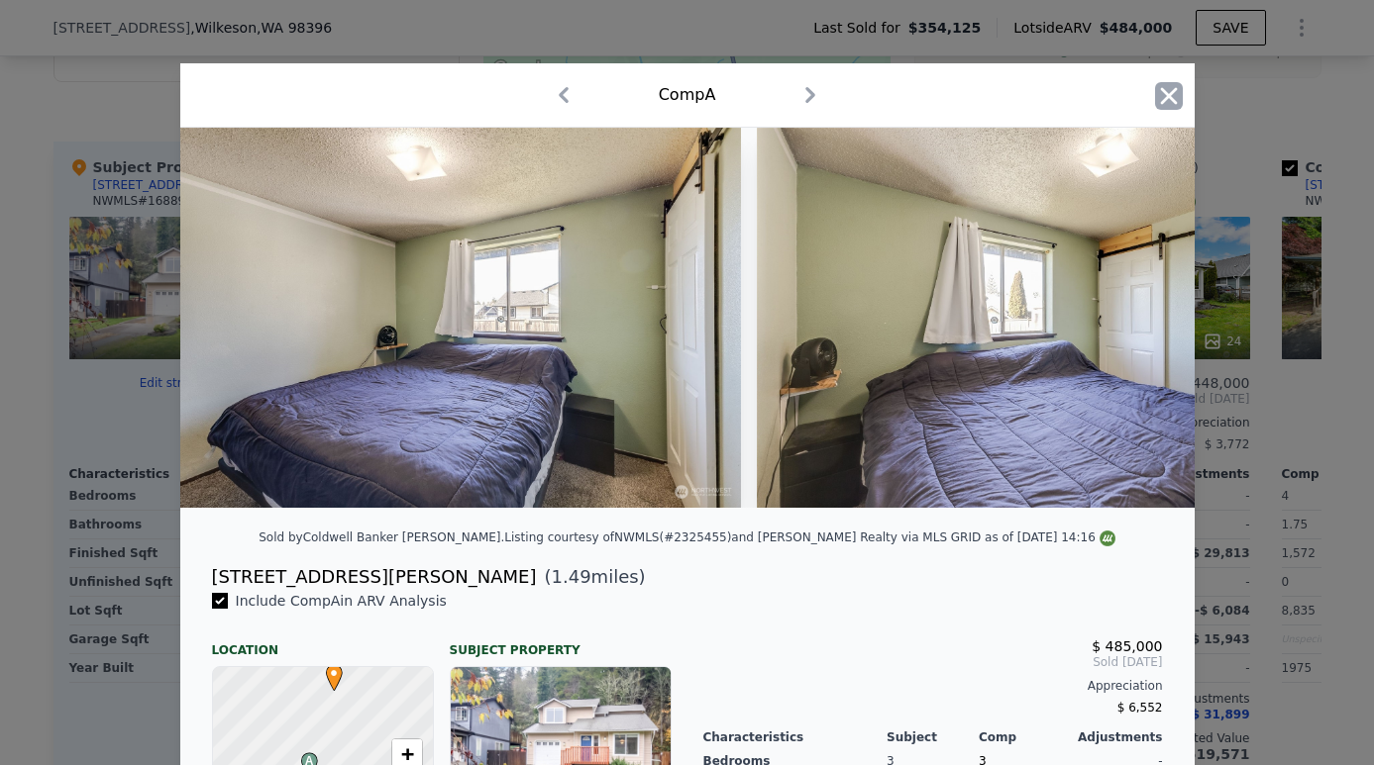
click at [1162, 95] on icon "button" at bounding box center [1169, 96] width 28 height 28
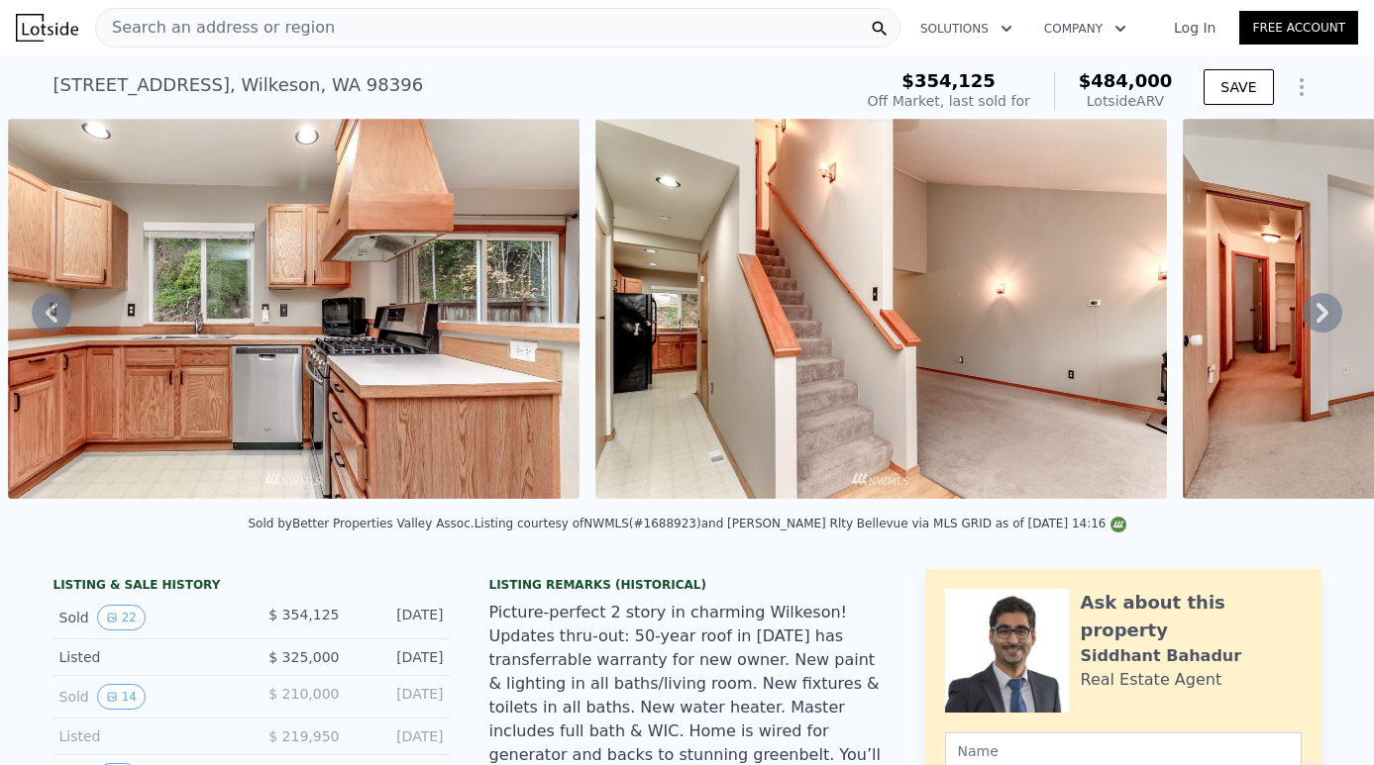
click at [399, 36] on div "Search an address or region" at bounding box center [497, 28] width 805 height 40
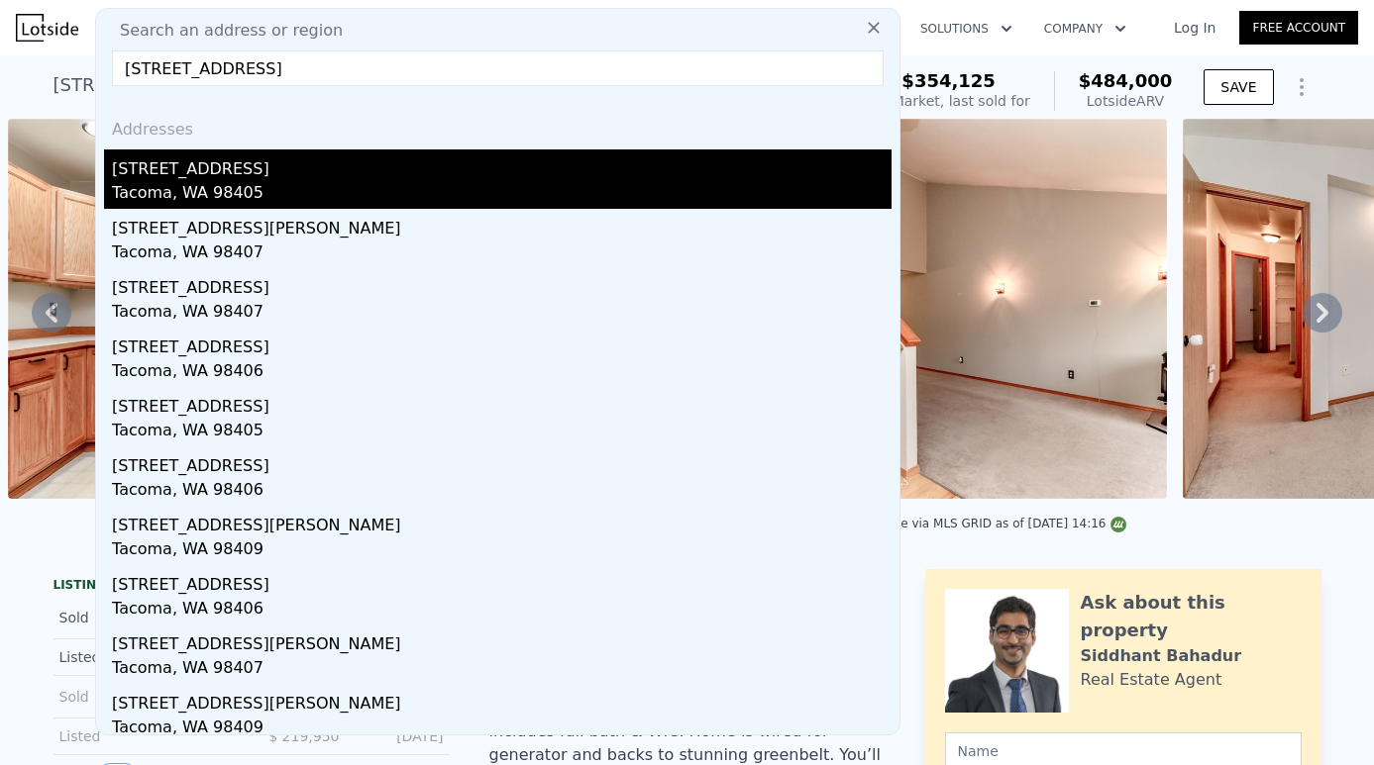
type input "[STREET_ADDRESS]"
click at [306, 184] on div "Tacoma, WA 98405" at bounding box center [501, 195] width 779 height 28
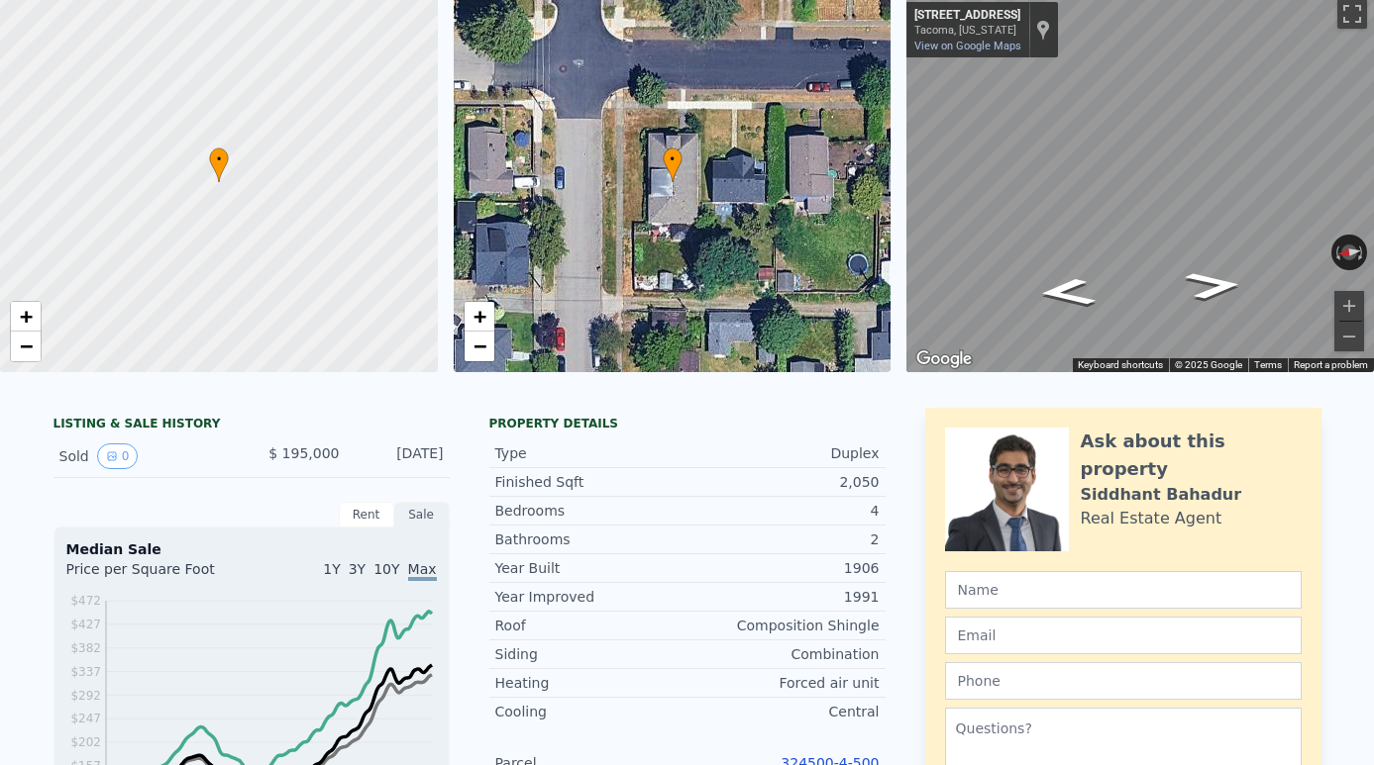
scroll to position [17, 0]
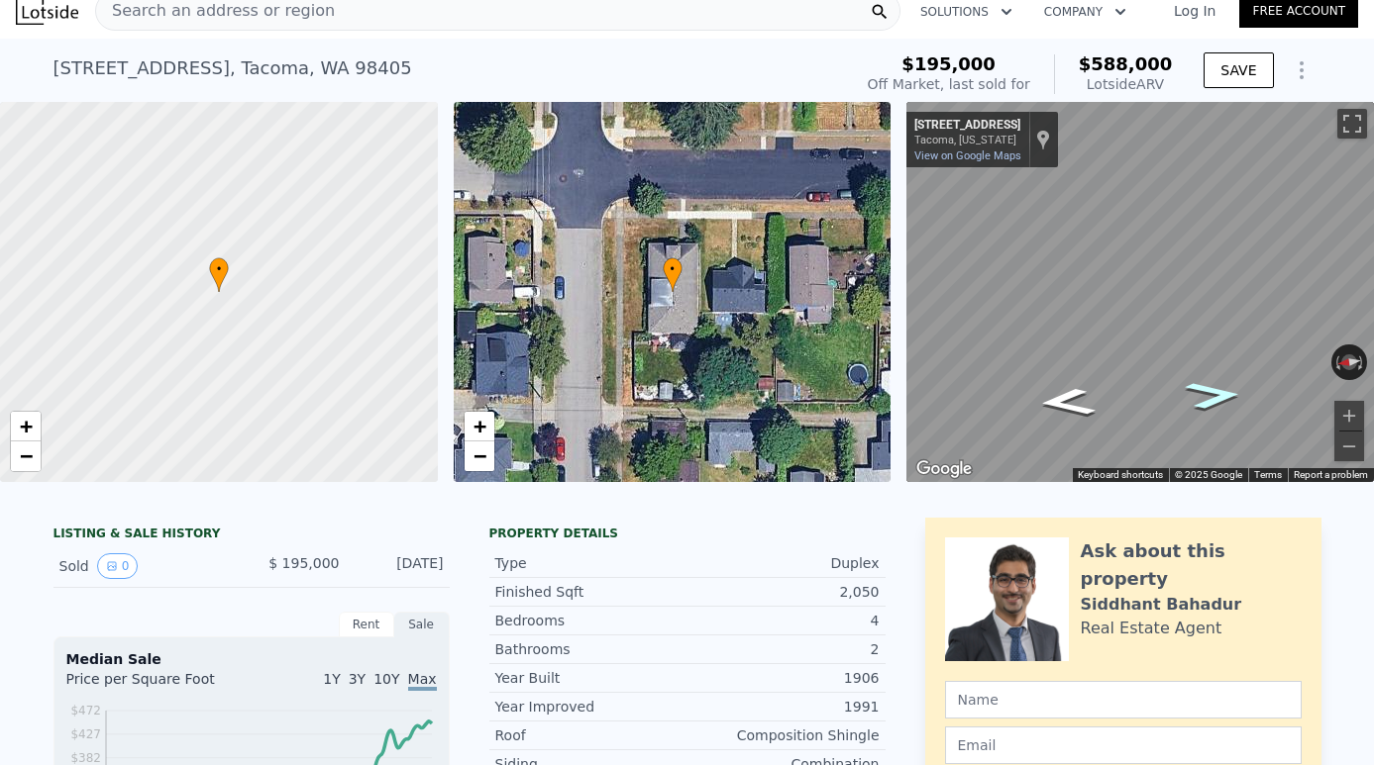
click at [1208, 399] on icon "Go South, S Junett St" at bounding box center [1214, 395] width 106 height 42
click at [1208, 399] on icon "Go South" at bounding box center [1214, 397] width 99 height 40
click at [1208, 400] on icon "Go South, S Junett St" at bounding box center [1210, 391] width 123 height 45
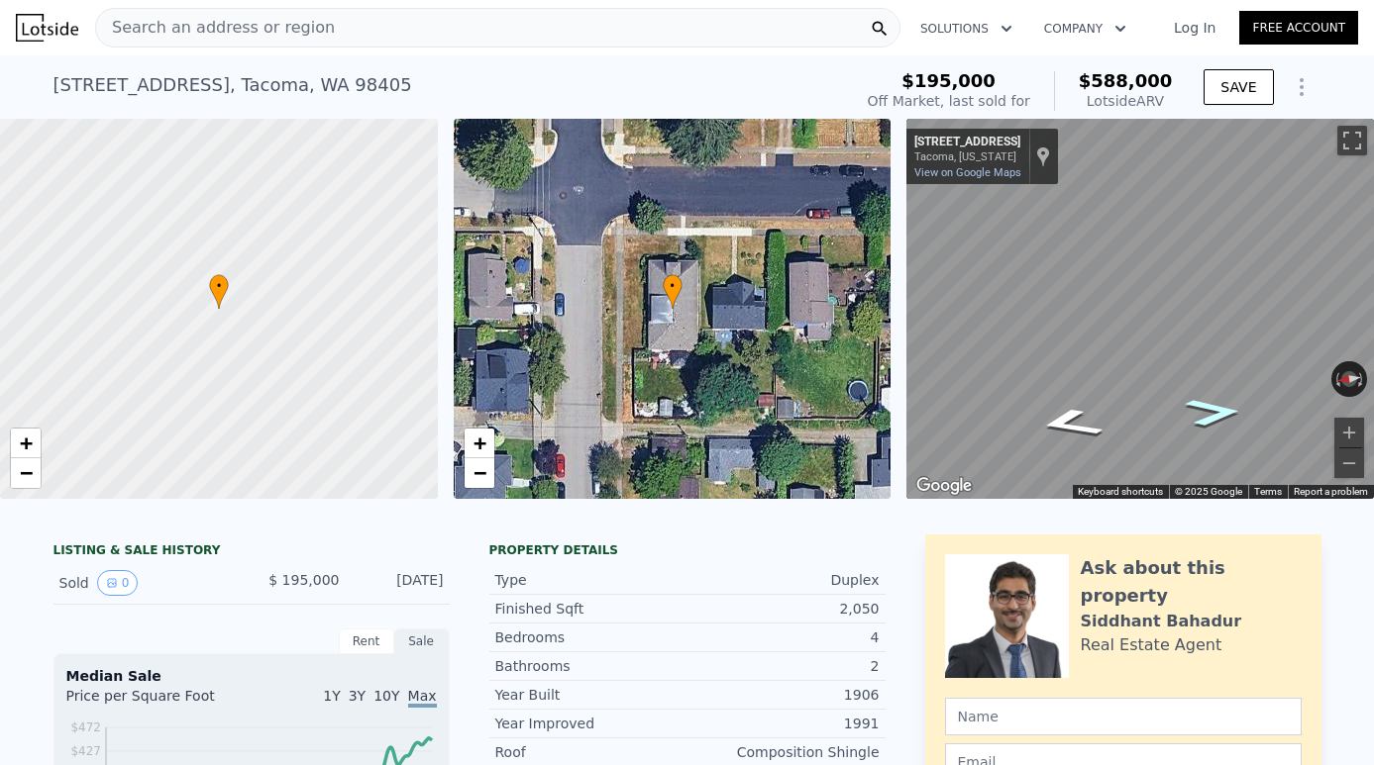
scroll to position [0, 0]
click at [553, 30] on div "Search an address or region" at bounding box center [497, 28] width 805 height 40
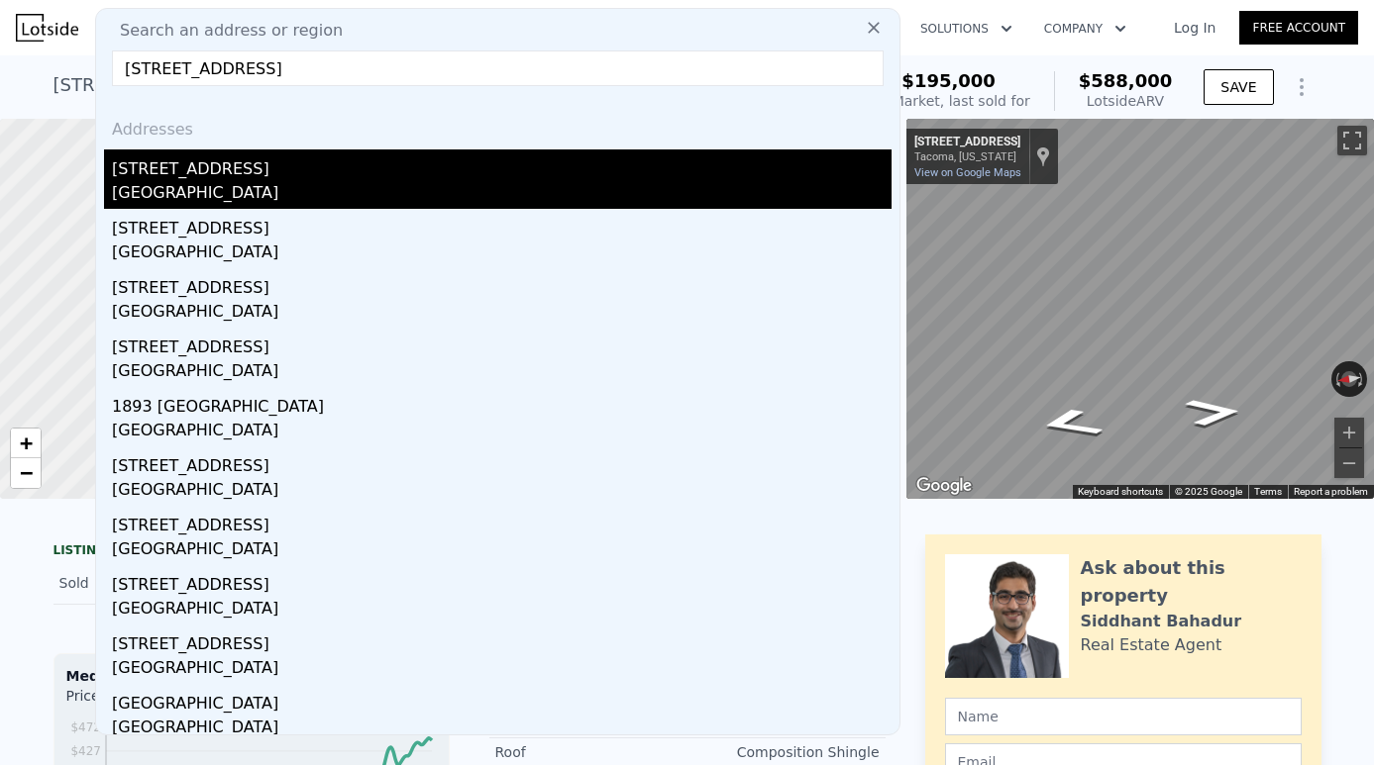
type input "[STREET_ADDRESS]"
click at [285, 186] on div "[GEOGRAPHIC_DATA]" at bounding box center [501, 195] width 779 height 28
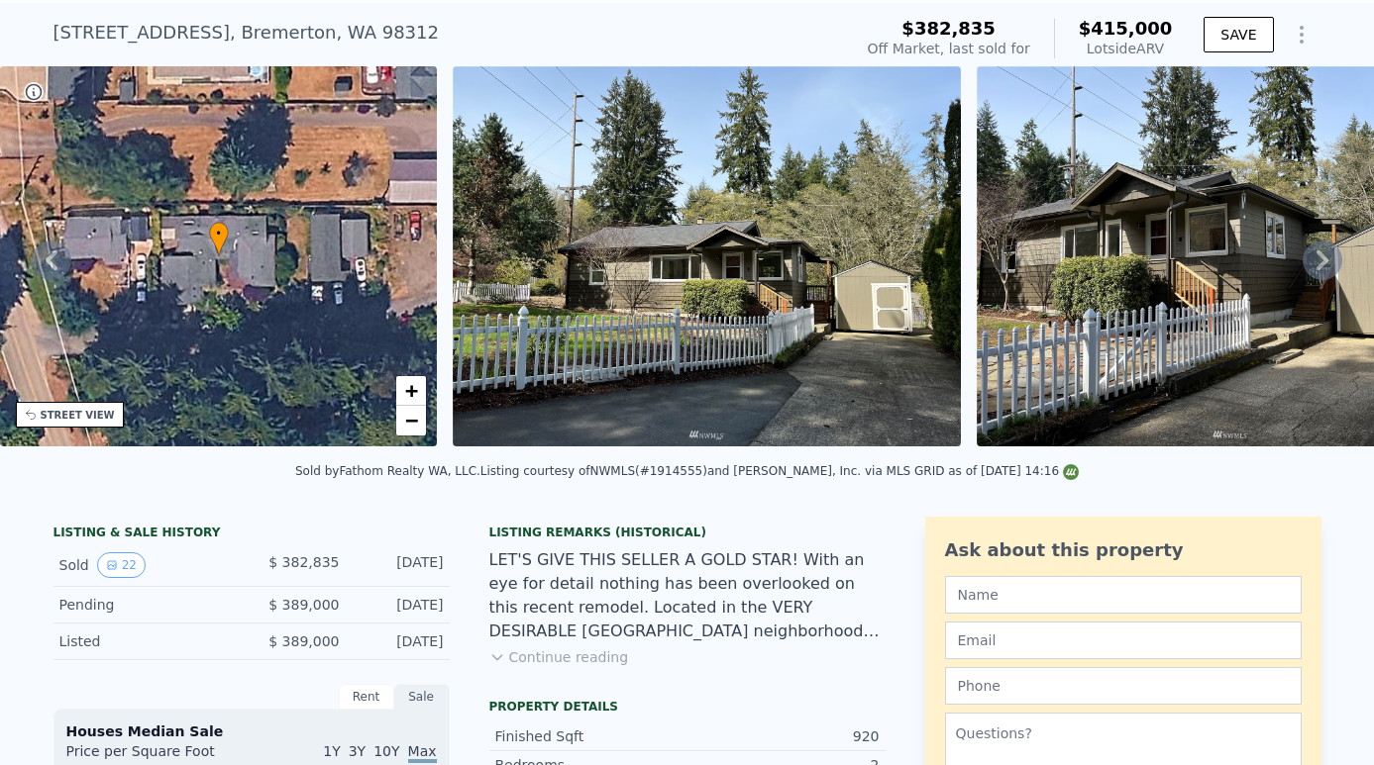
scroll to position [196, 0]
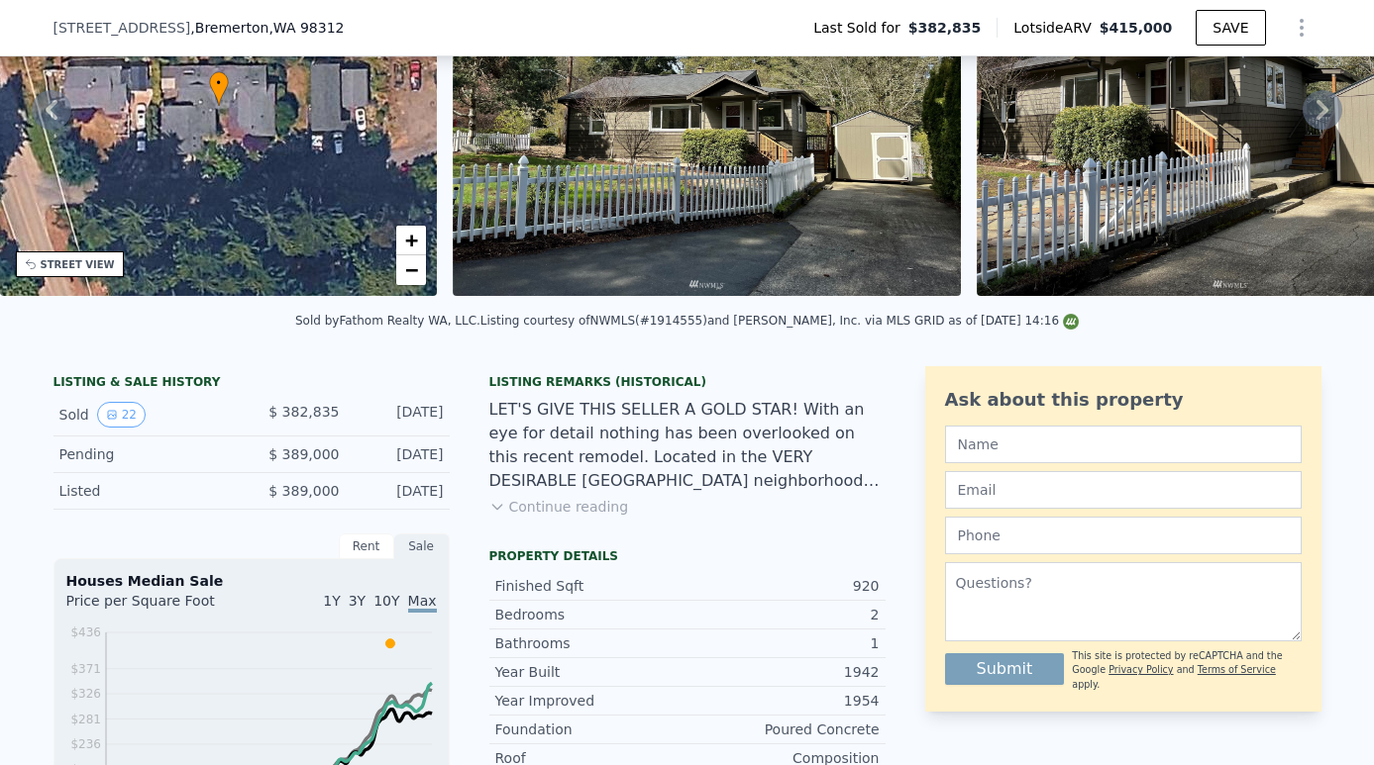
click at [584, 502] on button "Continue reading" at bounding box center [559, 507] width 140 height 20
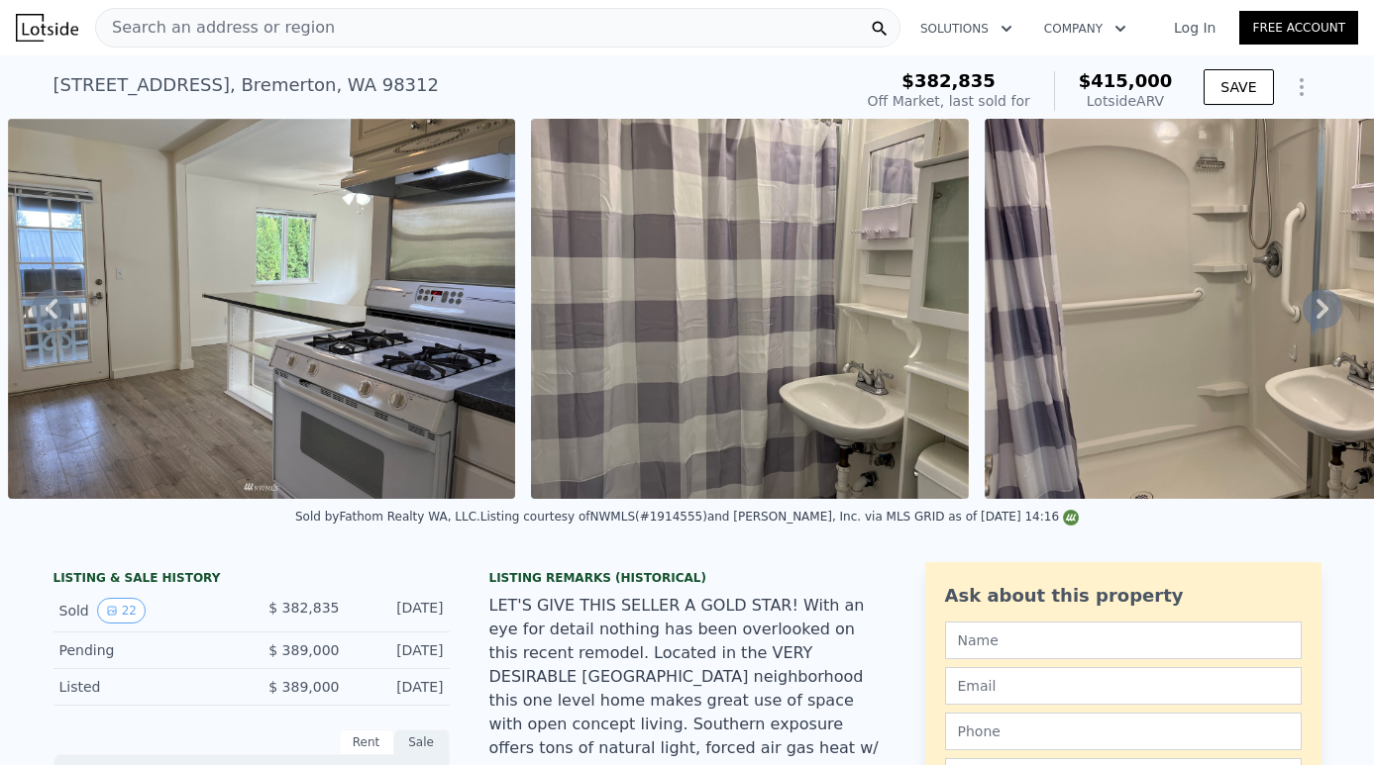
scroll to position [0, 0]
click at [475, 36] on div "Search an address or region" at bounding box center [497, 28] width 805 height 40
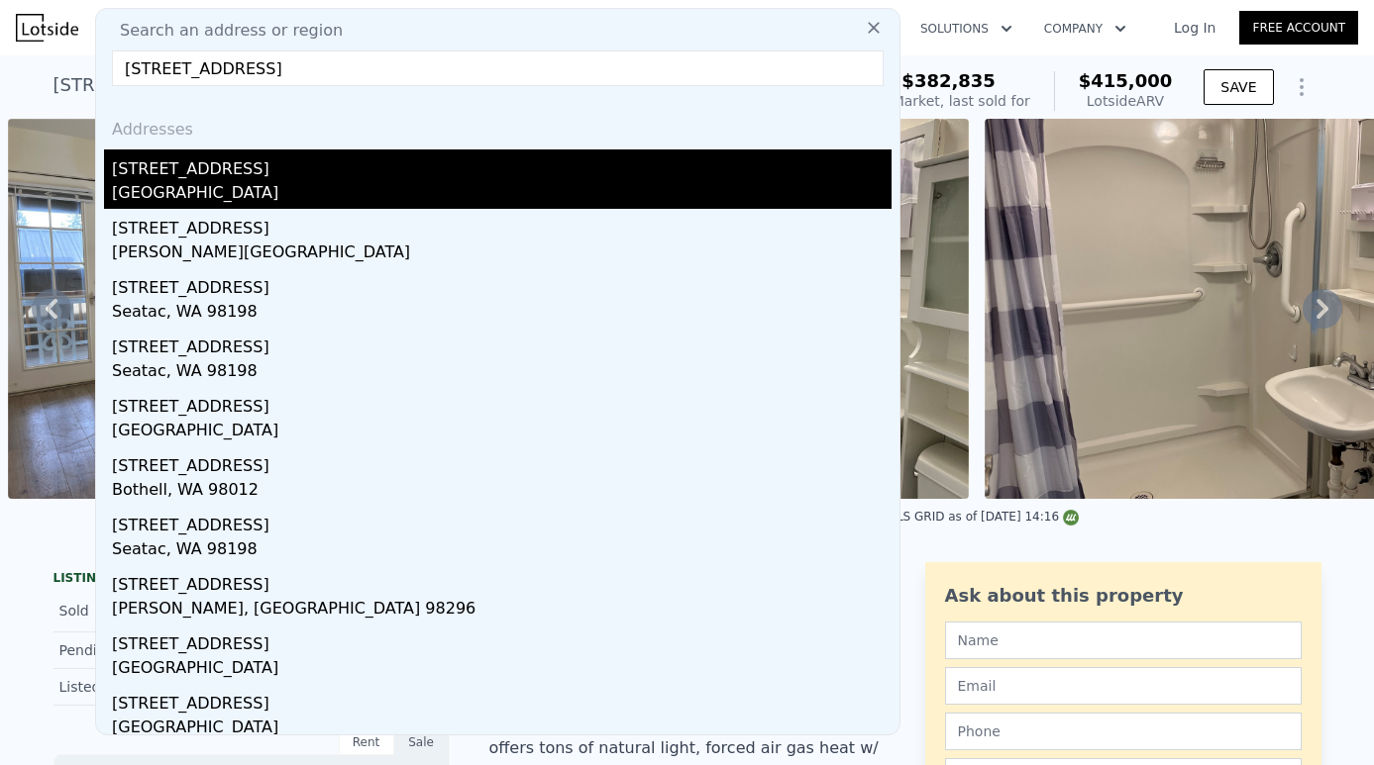
type input "[STREET_ADDRESS]"
click at [292, 169] on div "[STREET_ADDRESS]" at bounding box center [501, 166] width 779 height 32
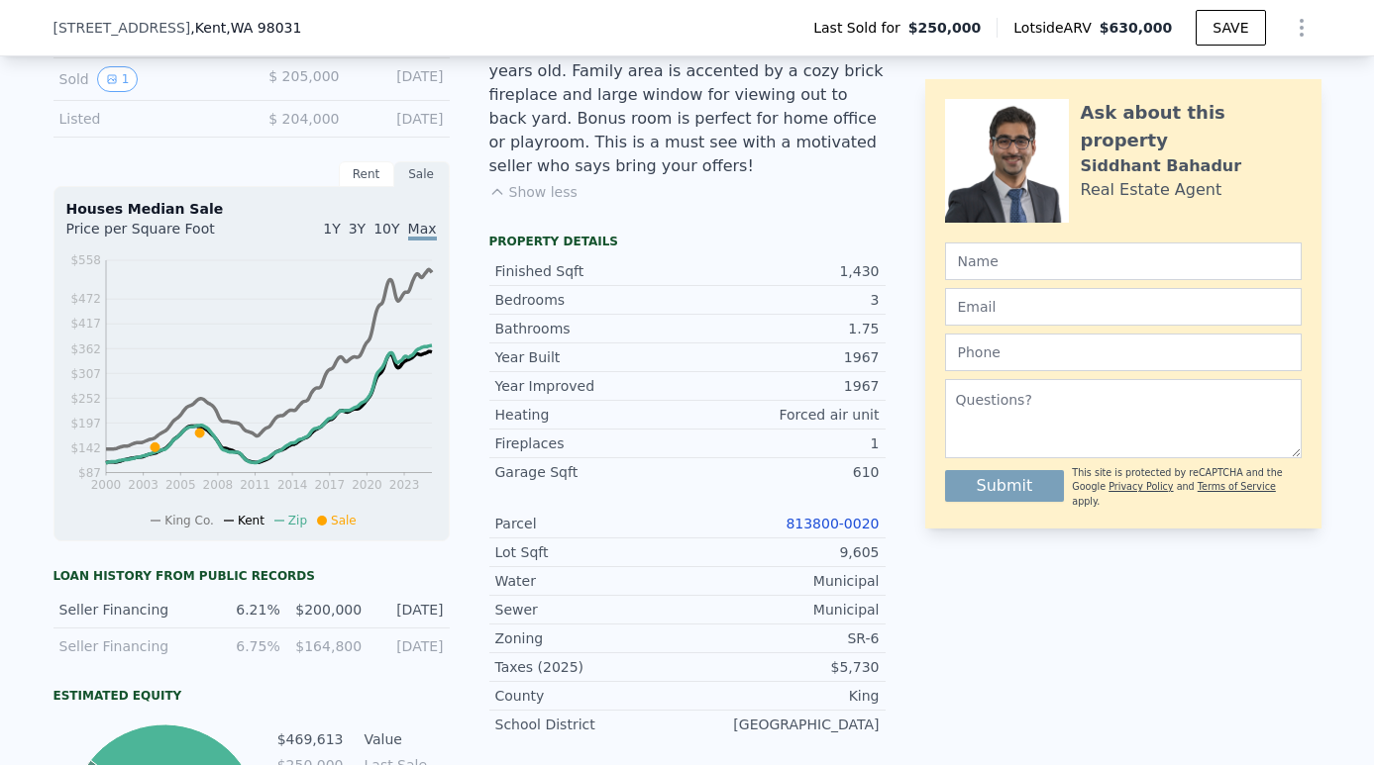
scroll to position [707, 0]
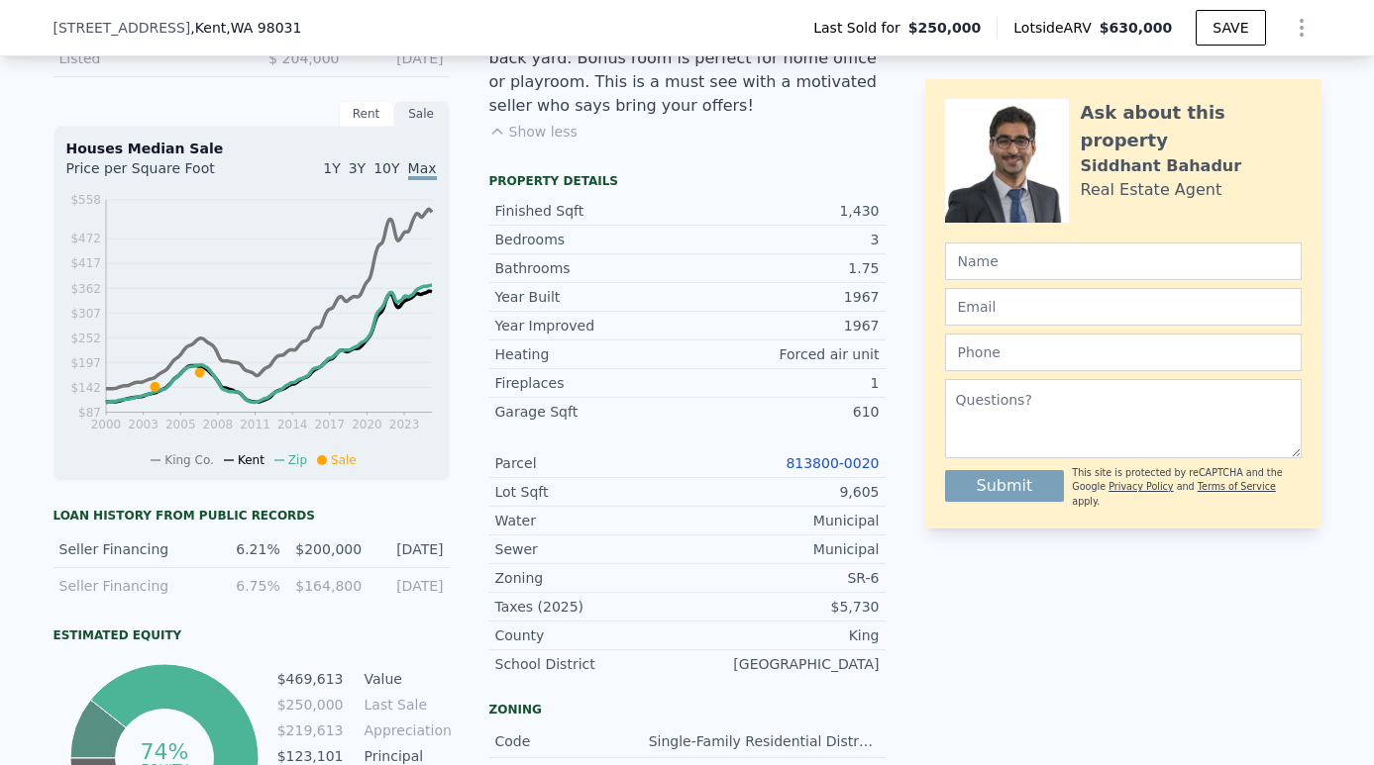
click at [818, 456] on link "813800-0020" at bounding box center [831, 464] width 93 height 16
